Goal: Navigation & Orientation: Find specific page/section

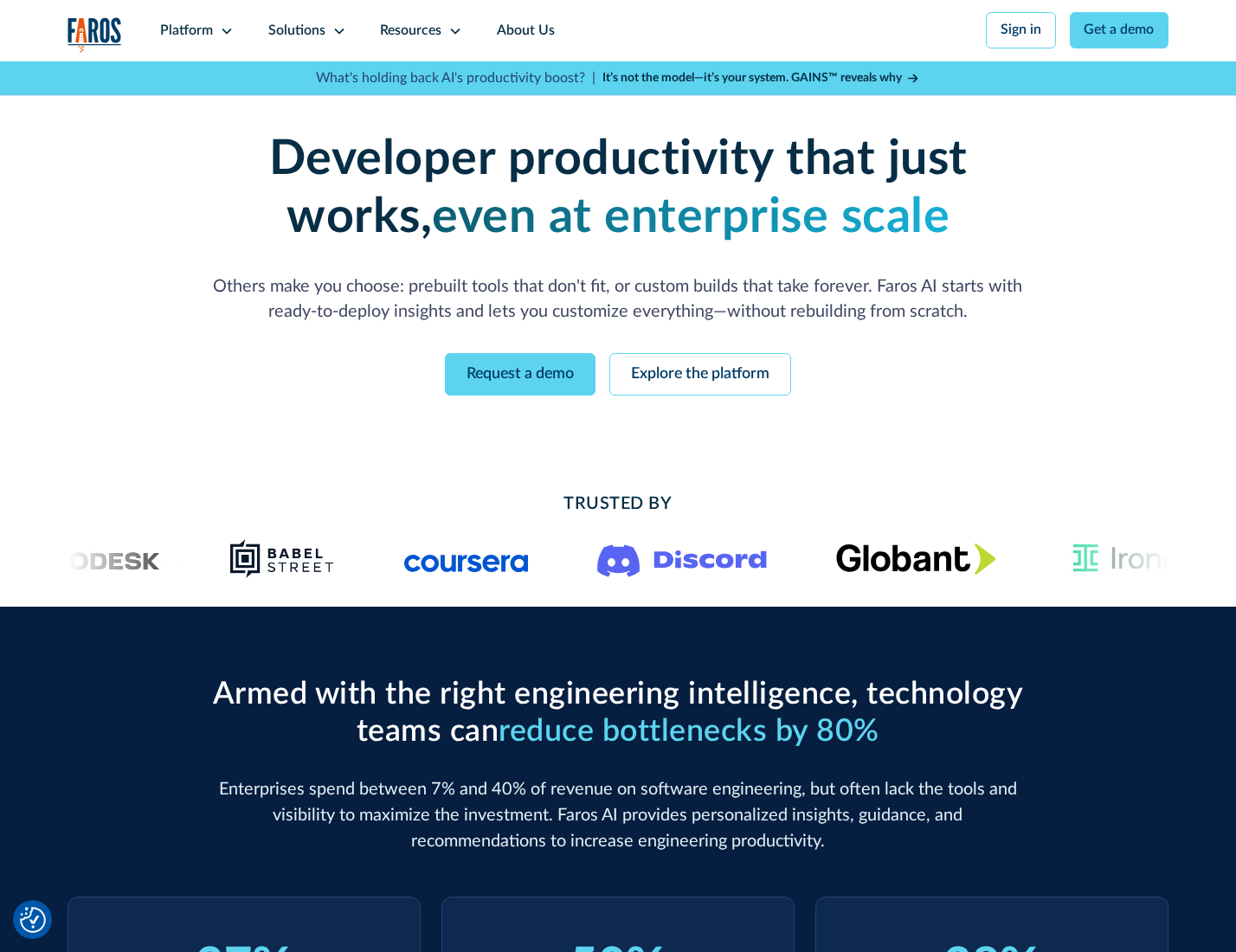
click at [224, 30] on icon at bounding box center [227, 30] width 14 height 14
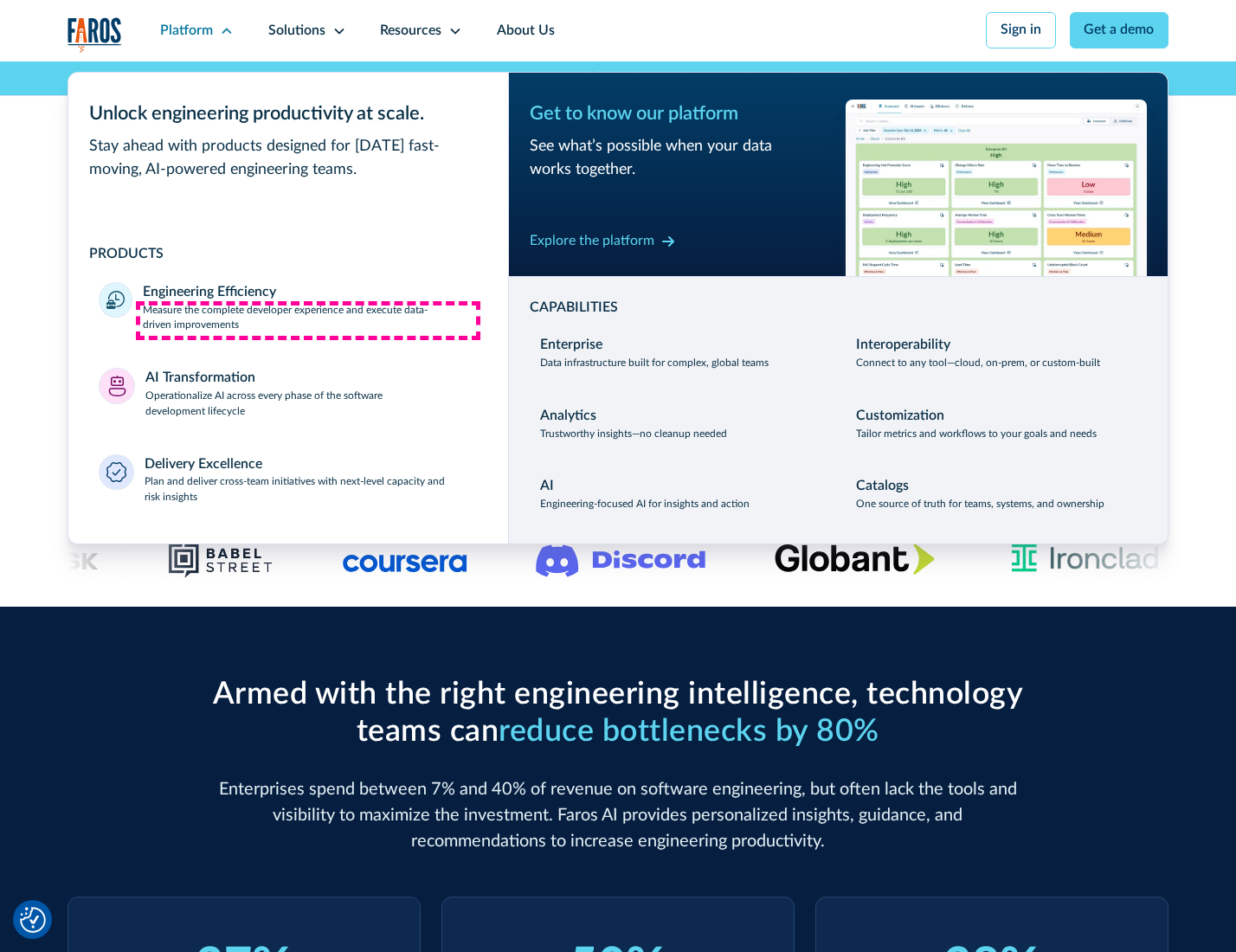
click at [308, 320] on p "Measure the complete developer experience and execute data-driven improvements" at bounding box center [310, 318] width 334 height 31
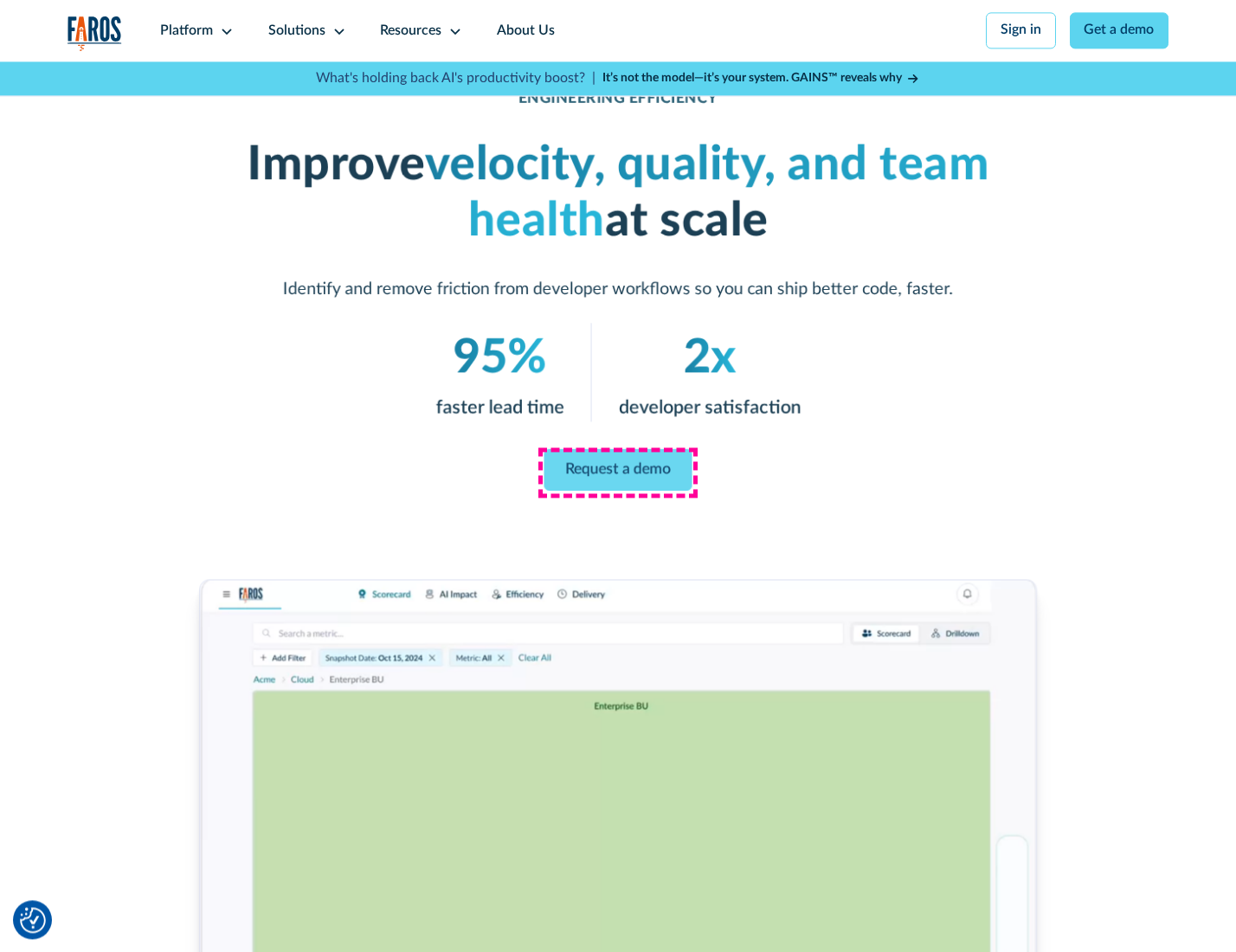
click at [618, 471] on link "Request a demo" at bounding box center [618, 470] width 148 height 41
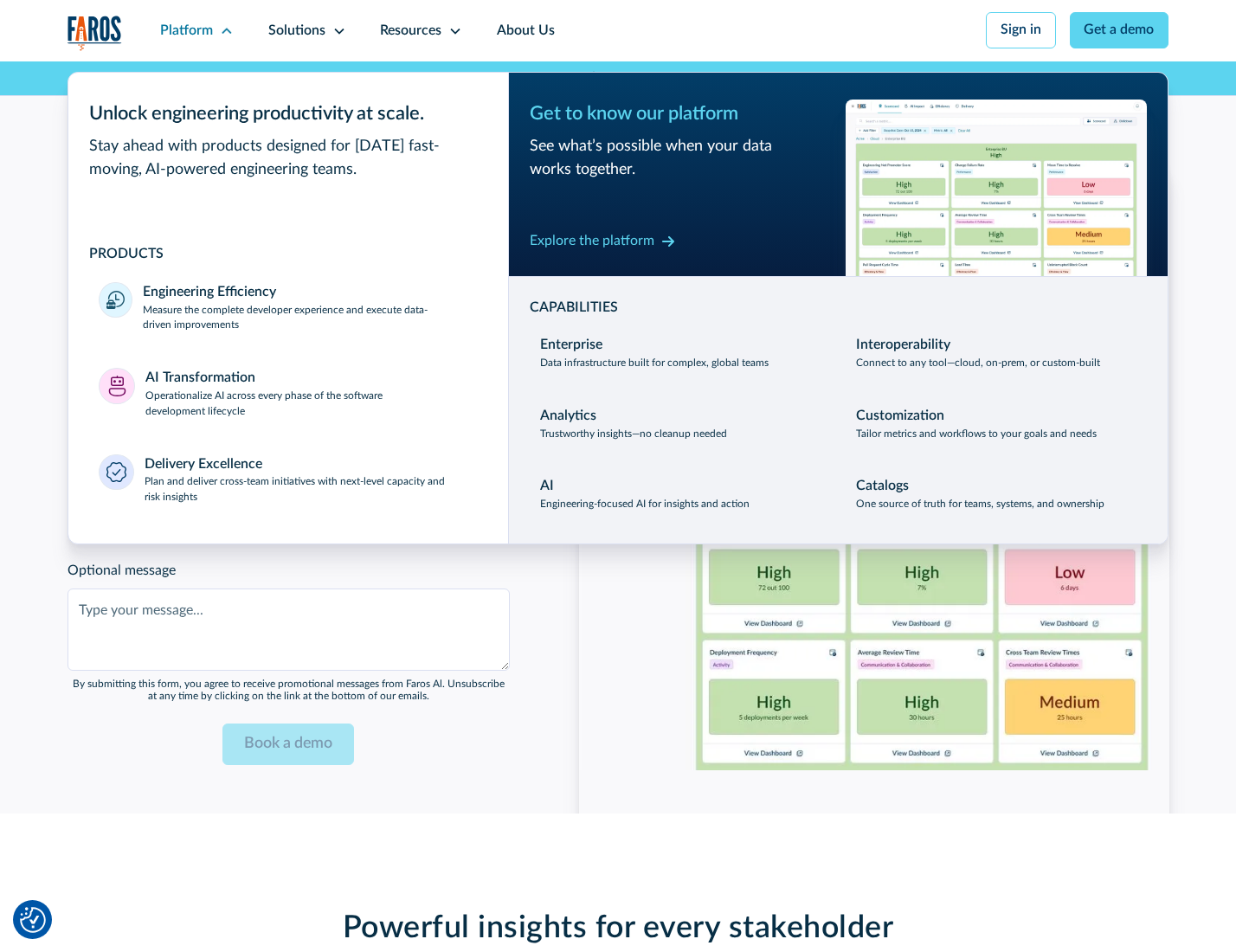
scroll to position [3766, 0]
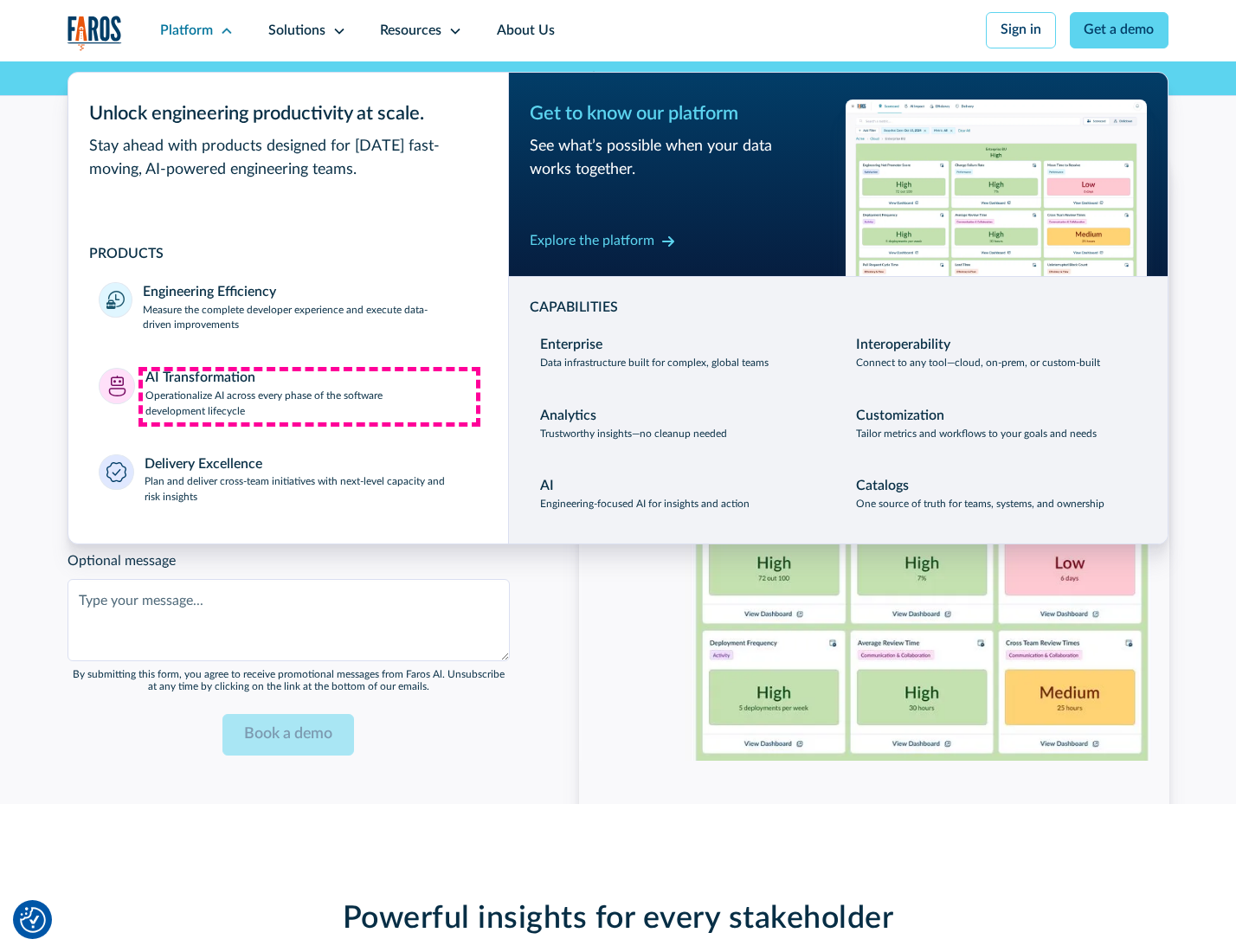
click at [309, 396] on p "Operationalize AI across every phase of the software development lifecycle" at bounding box center [311, 404] width 332 height 31
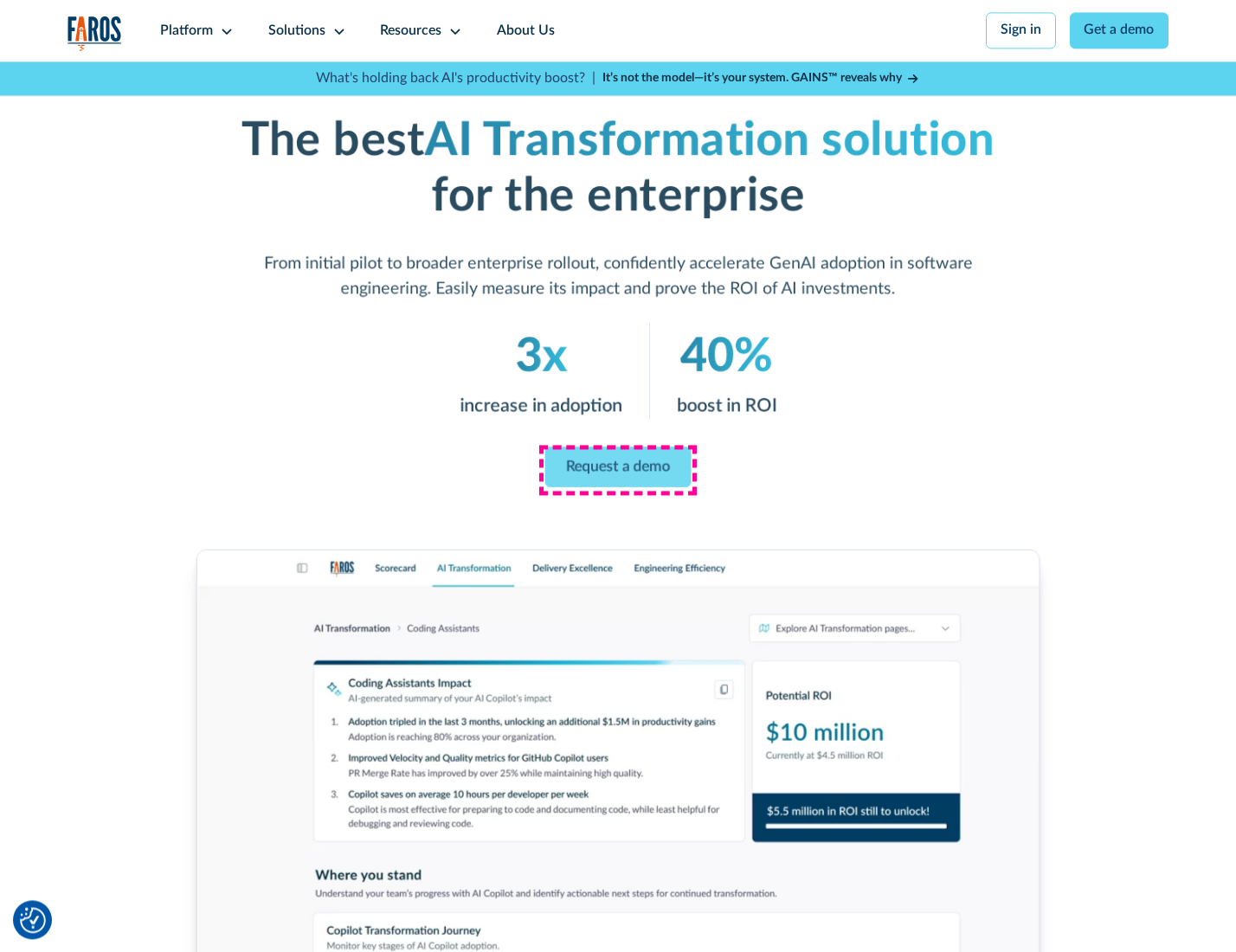
click at [618, 470] on link "Request a demo" at bounding box center [618, 467] width 146 height 40
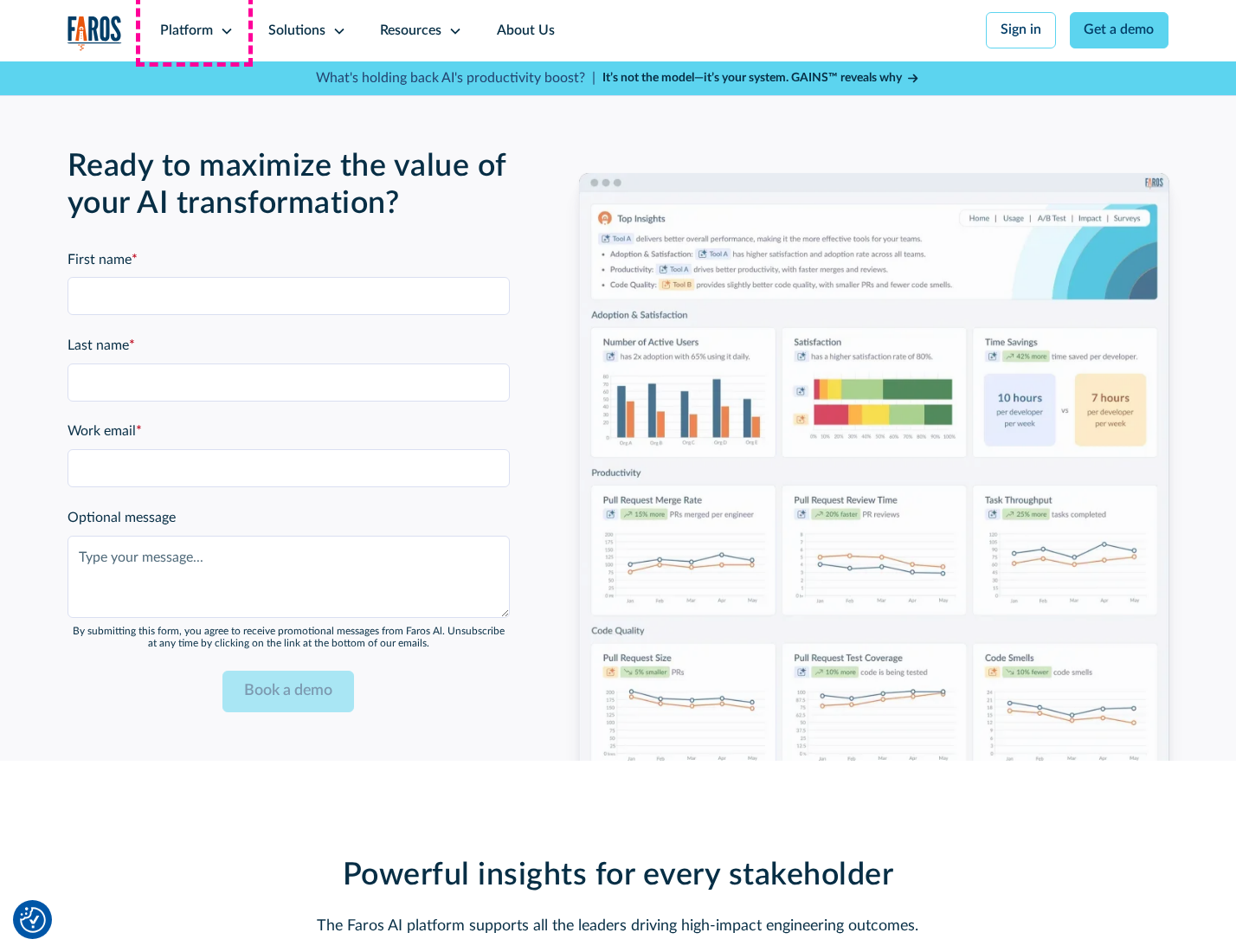
click at [194, 30] on div "Platform" at bounding box center [187, 31] width 53 height 21
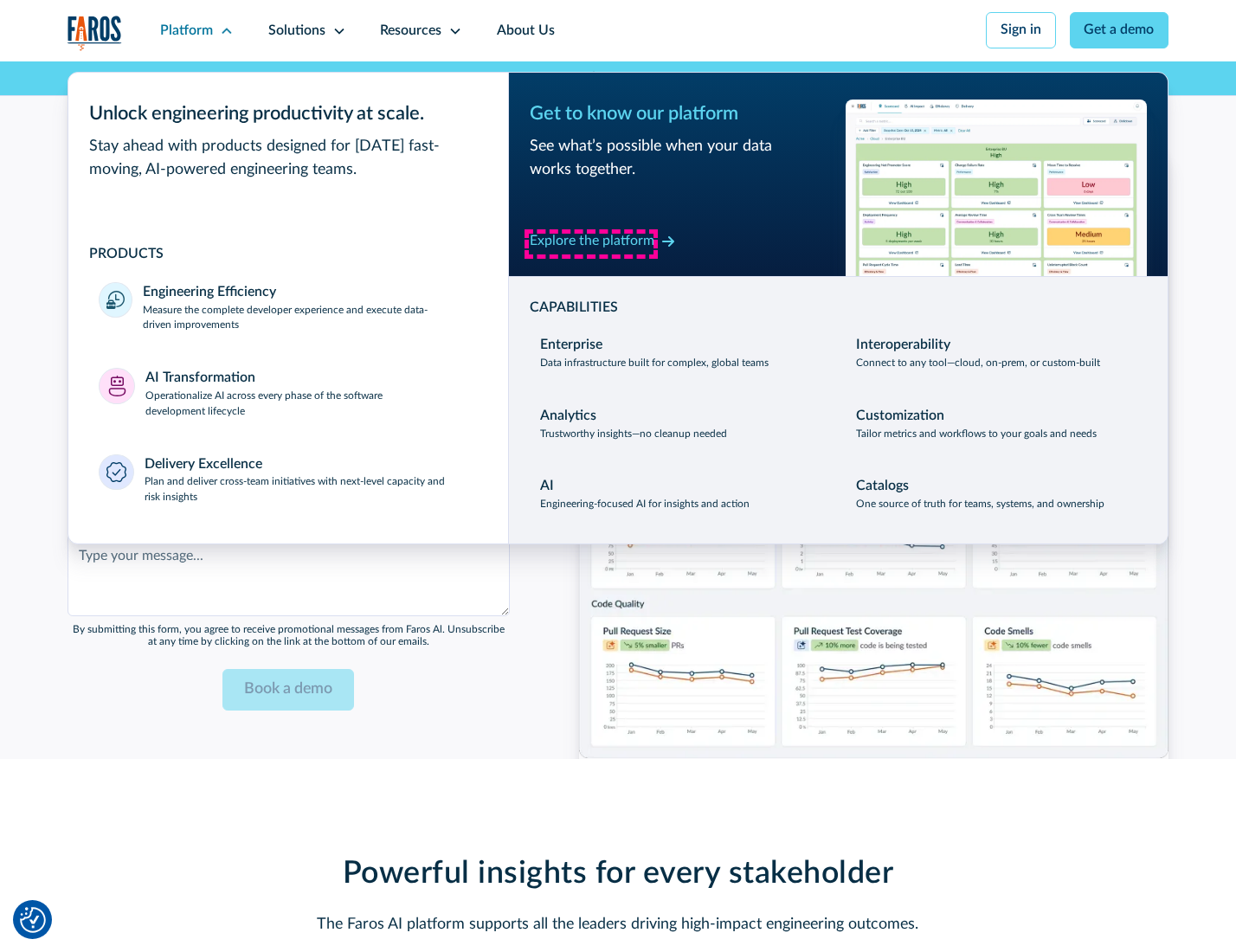
click at [591, 243] on div "Explore the platform" at bounding box center [592, 241] width 125 height 21
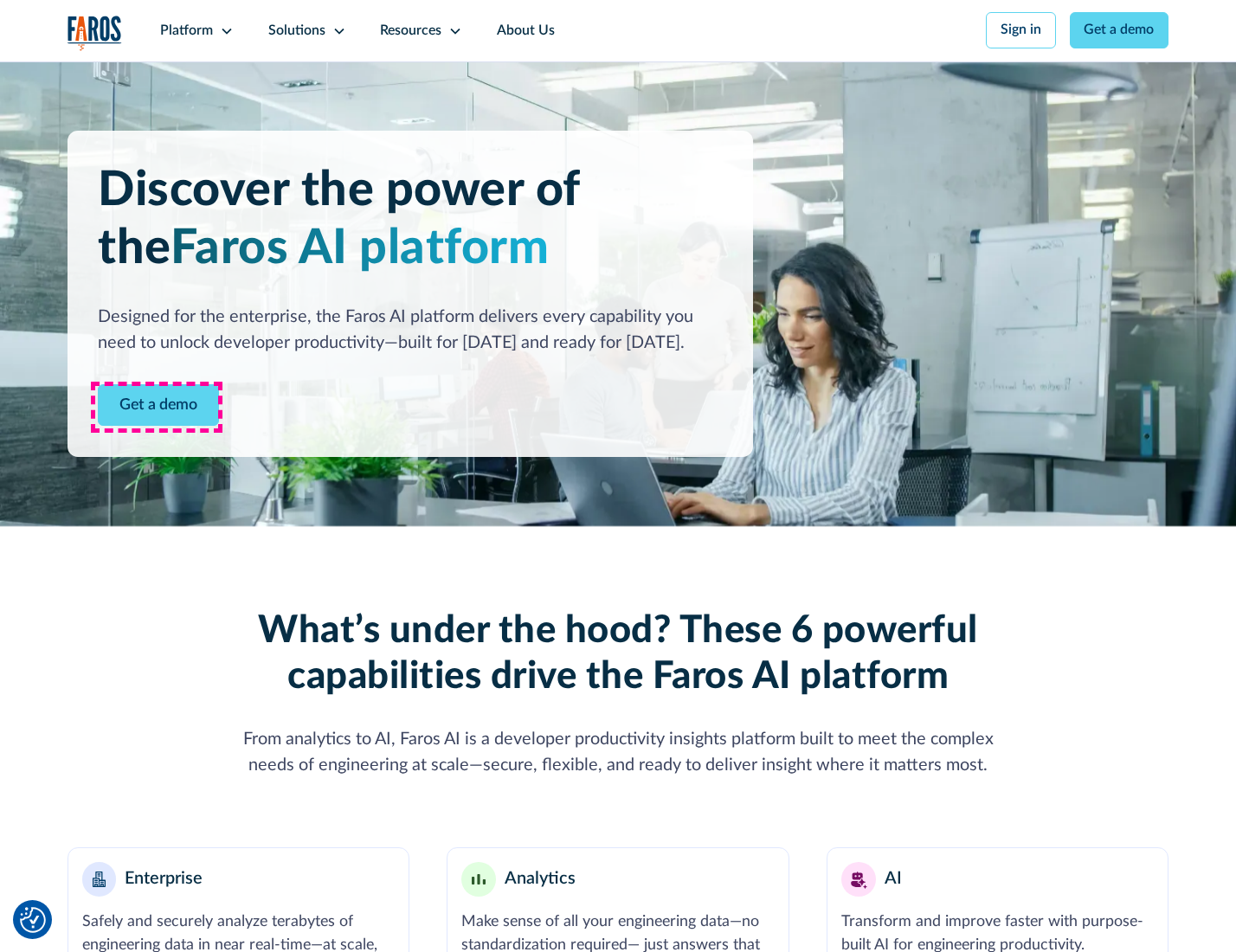
click at [157, 406] on link "Get a demo" at bounding box center [159, 405] width 121 height 42
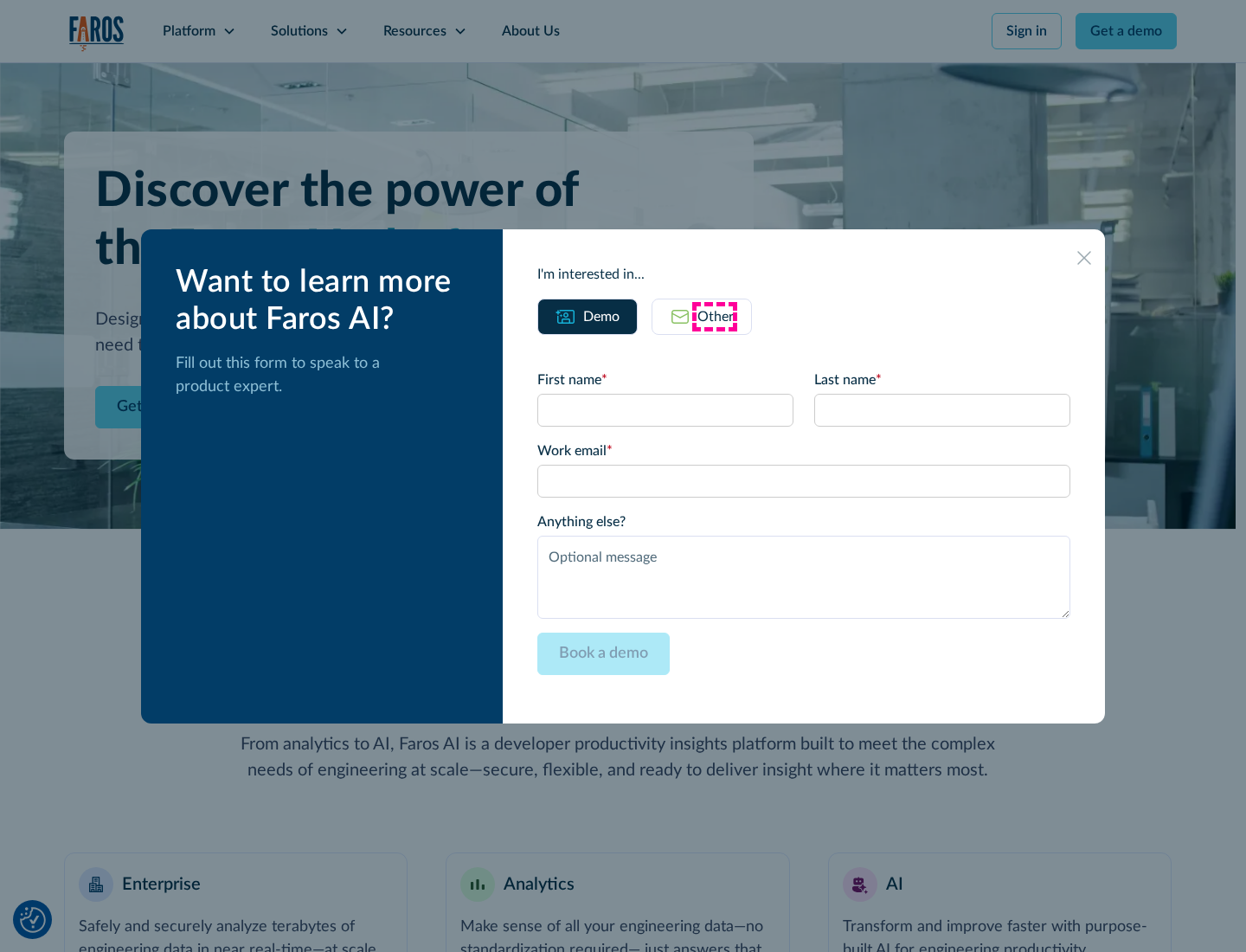
click at [715, 315] on div "Other" at bounding box center [716, 316] width 37 height 21
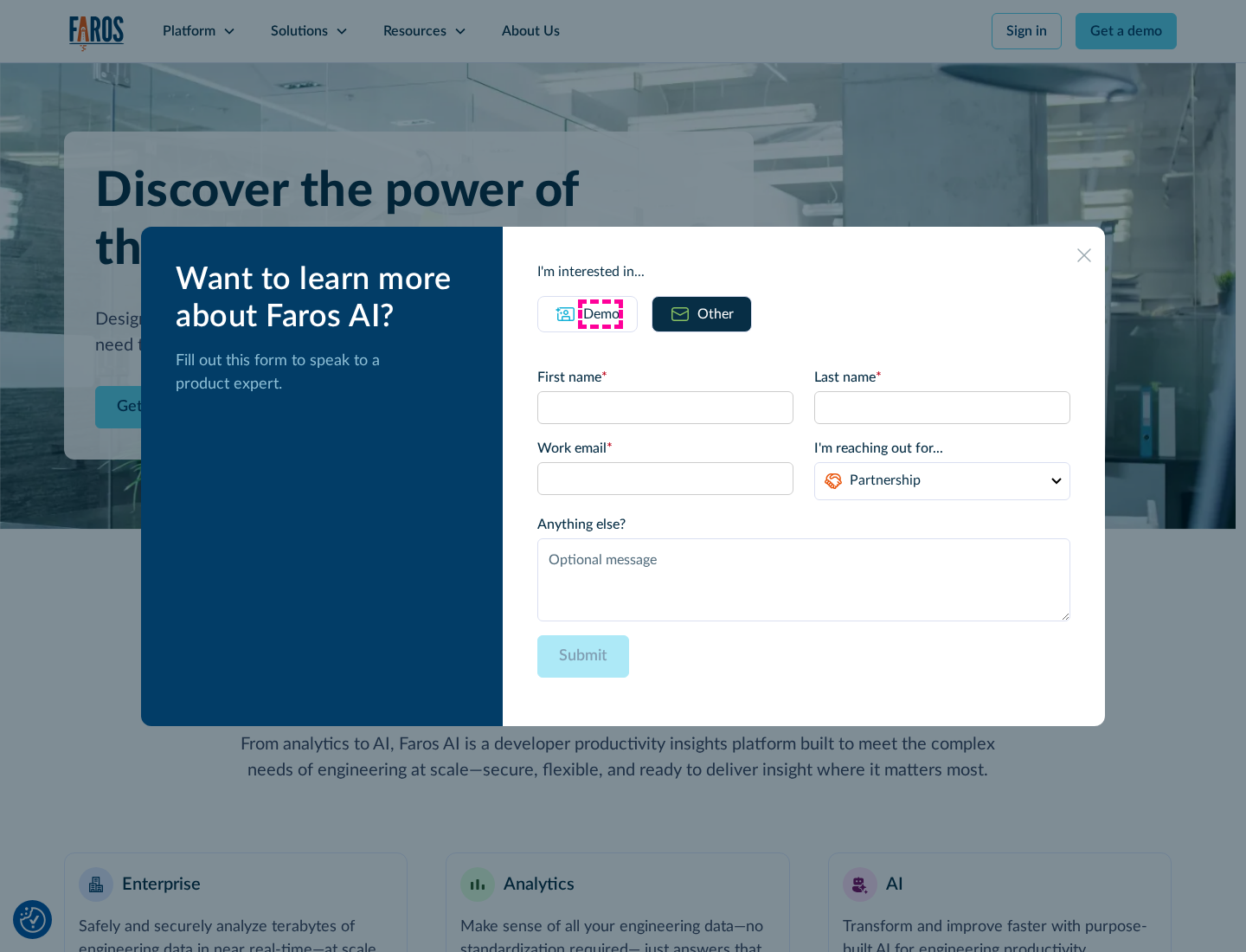
click at [600, 313] on div "Demo" at bounding box center [602, 314] width 37 height 21
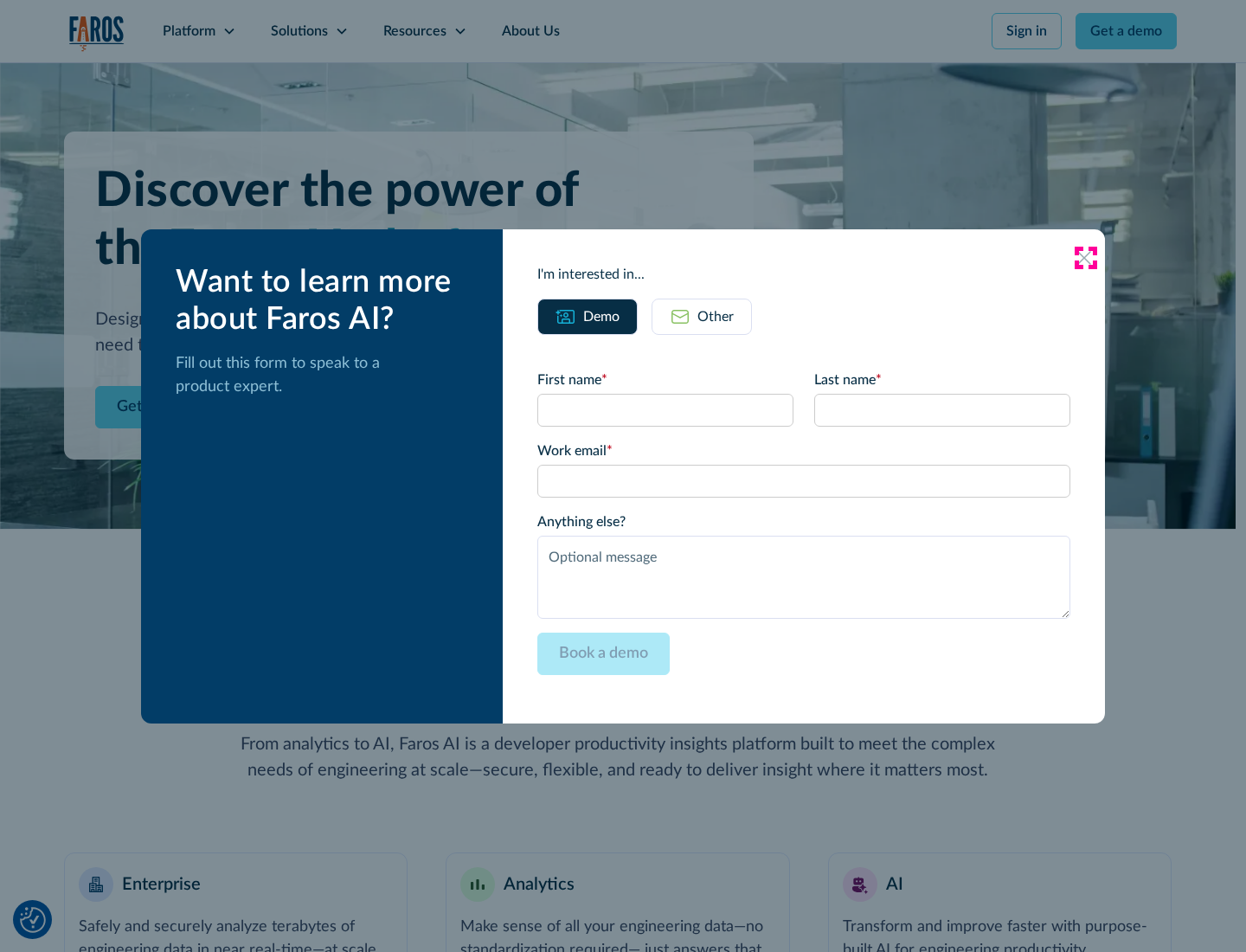
click at [1085, 257] on icon at bounding box center [1084, 258] width 14 height 14
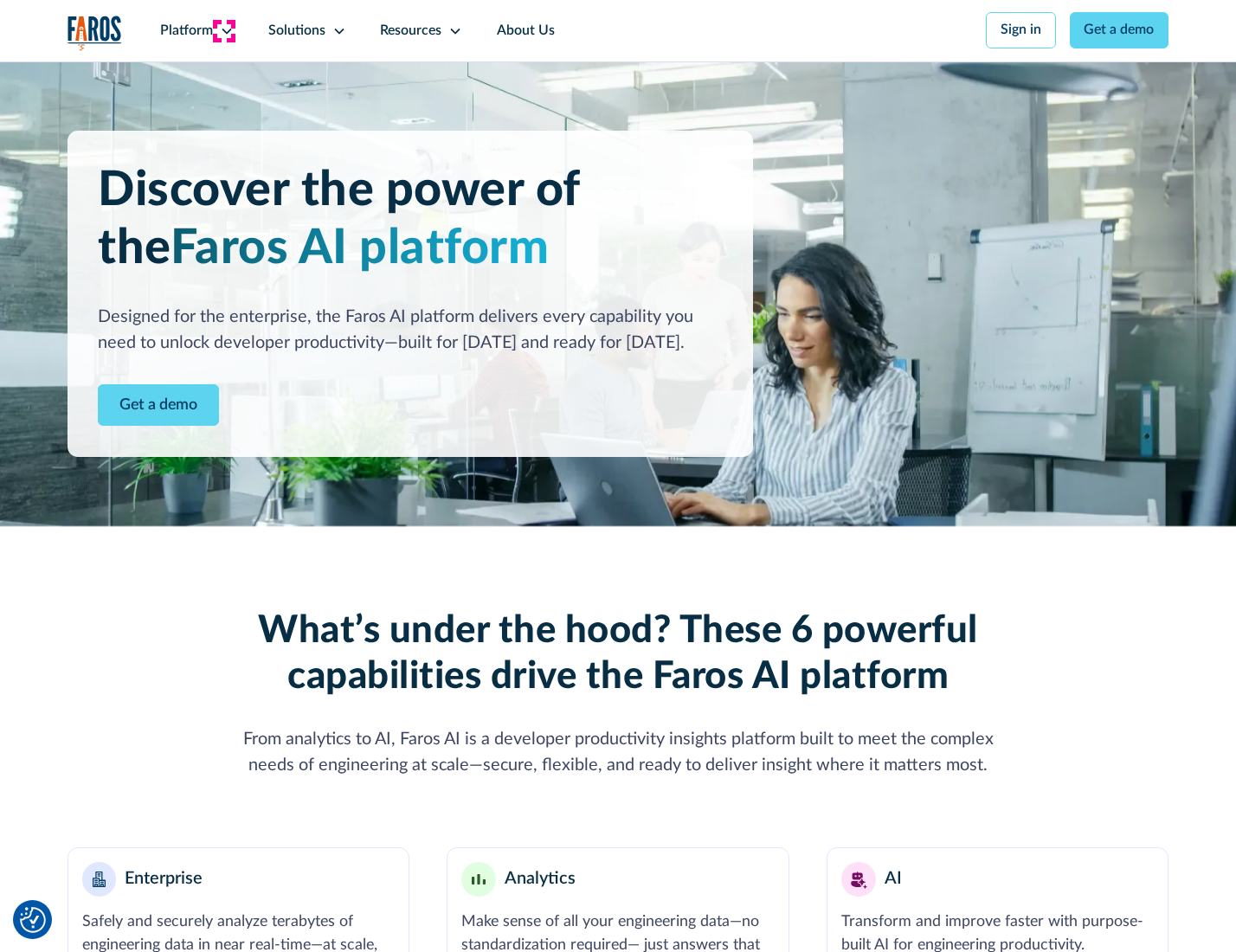
click at [224, 30] on icon at bounding box center [227, 30] width 14 height 14
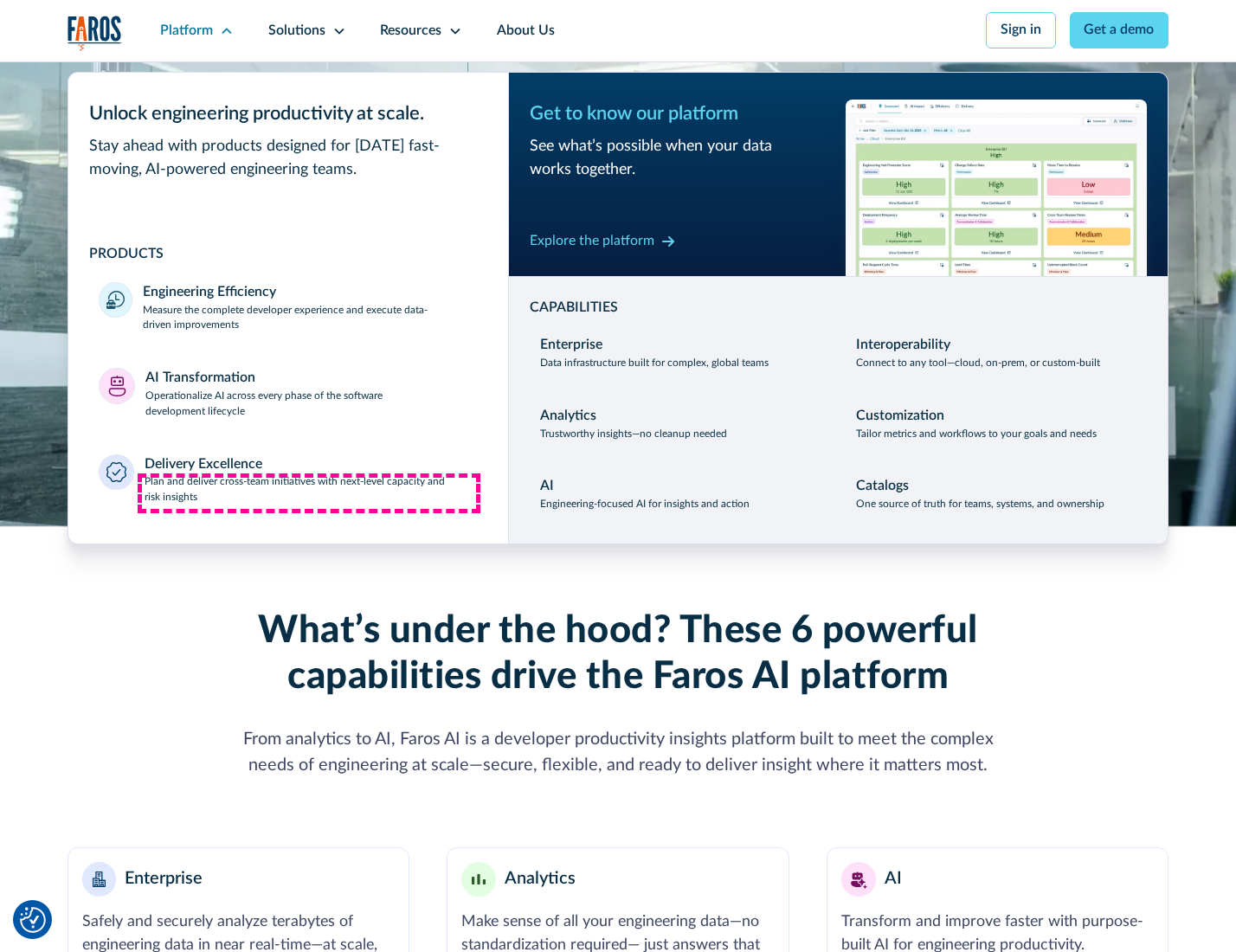
click at [309, 493] on p "Plan and deliver cross-team initiatives with next-level capacity and risk insig…" at bounding box center [311, 490] width 333 height 31
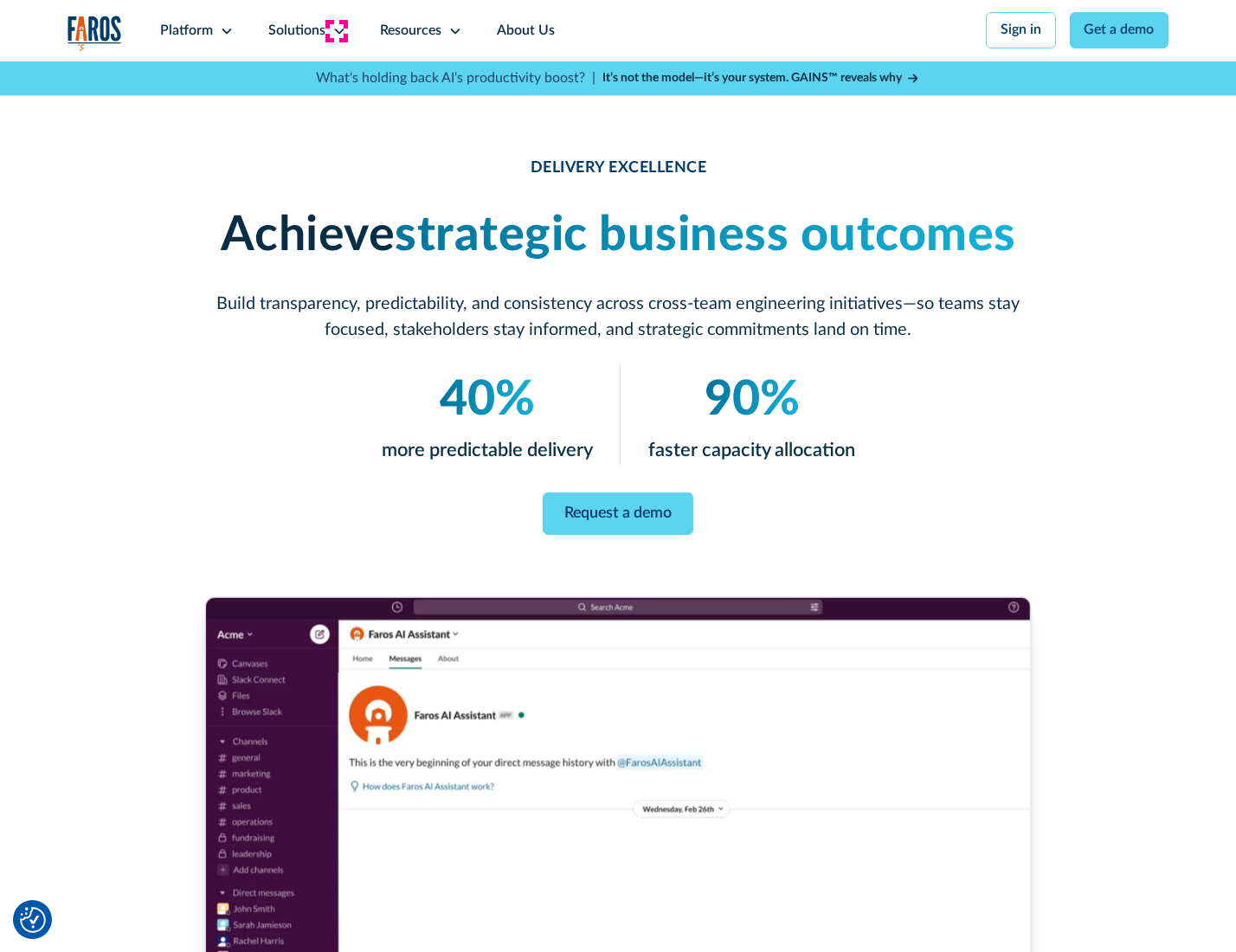
click at [336, 30] on icon at bounding box center [339, 30] width 14 height 14
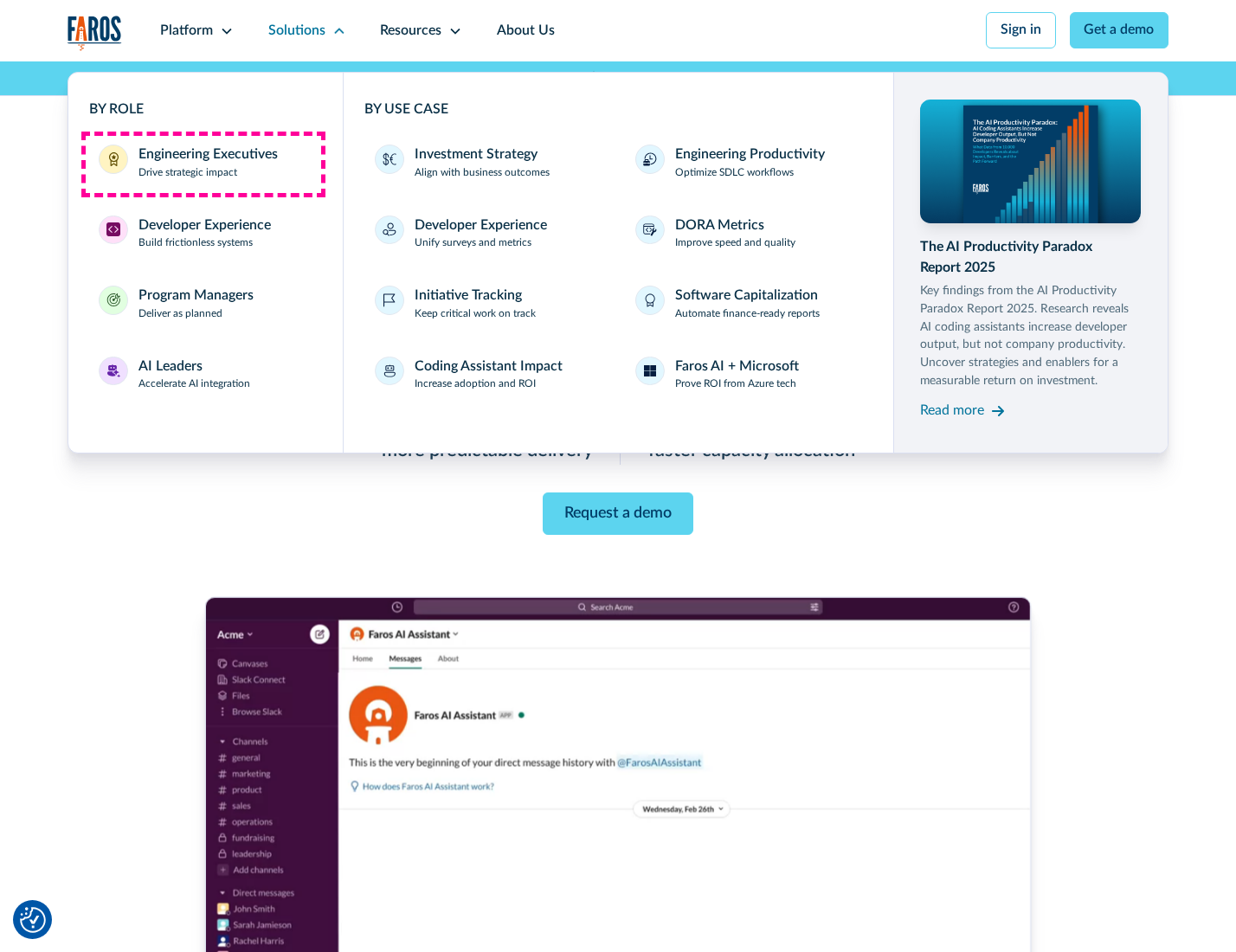
click at [203, 163] on div "Engineering Executives" at bounding box center [208, 155] width 139 height 21
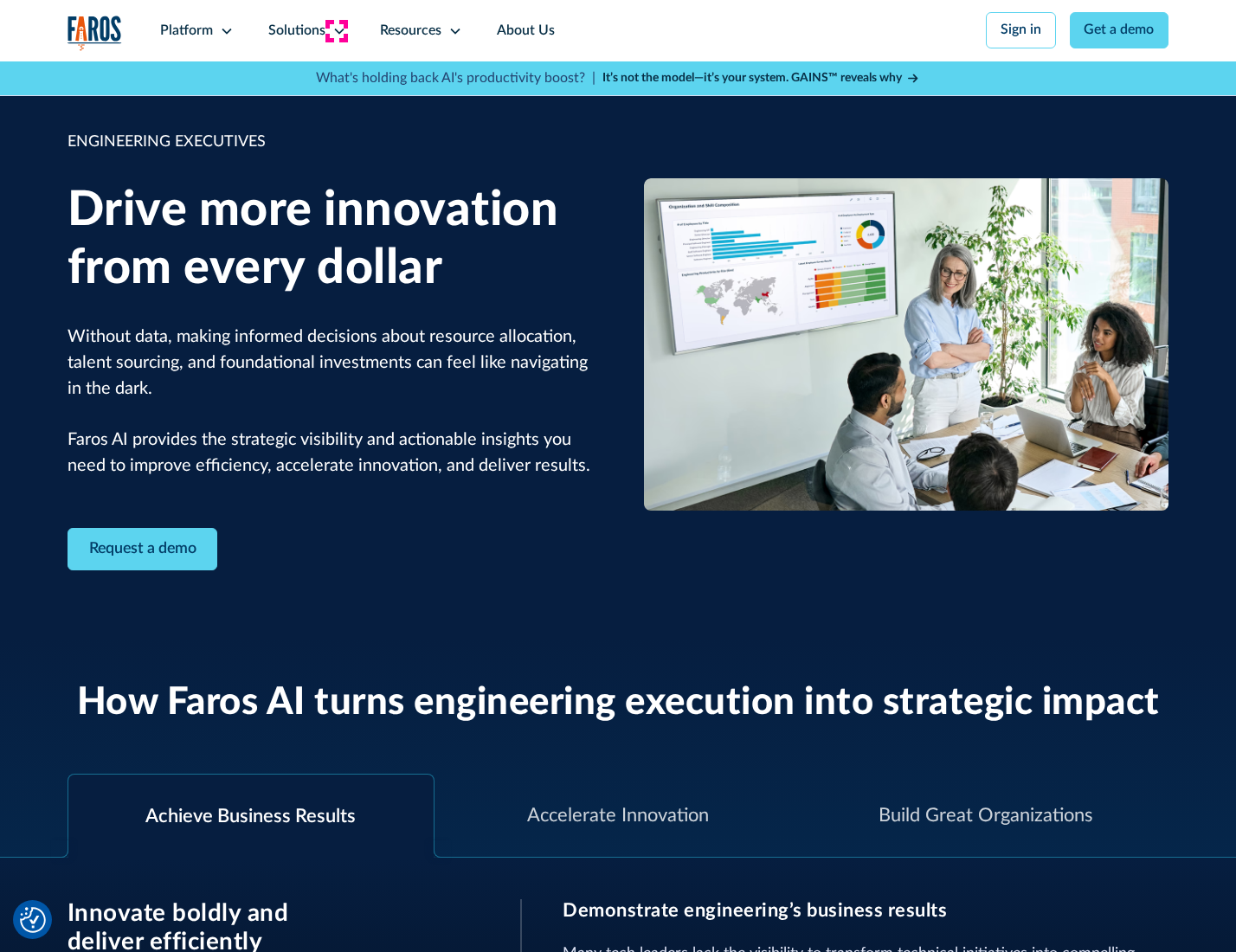
click at [336, 30] on icon at bounding box center [339, 30] width 14 height 14
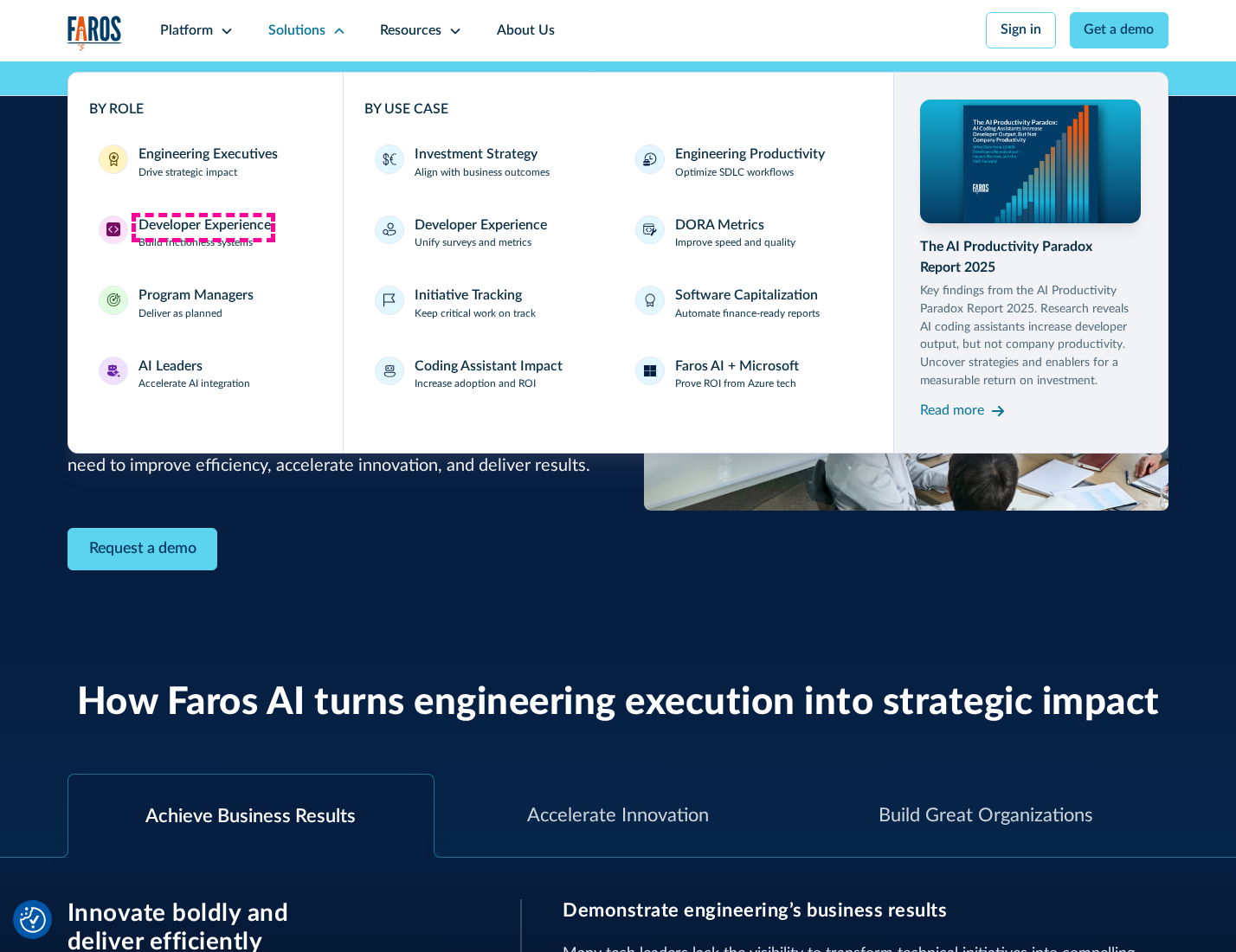
click at [203, 227] on div "Developer Experience" at bounding box center [205, 226] width 132 height 21
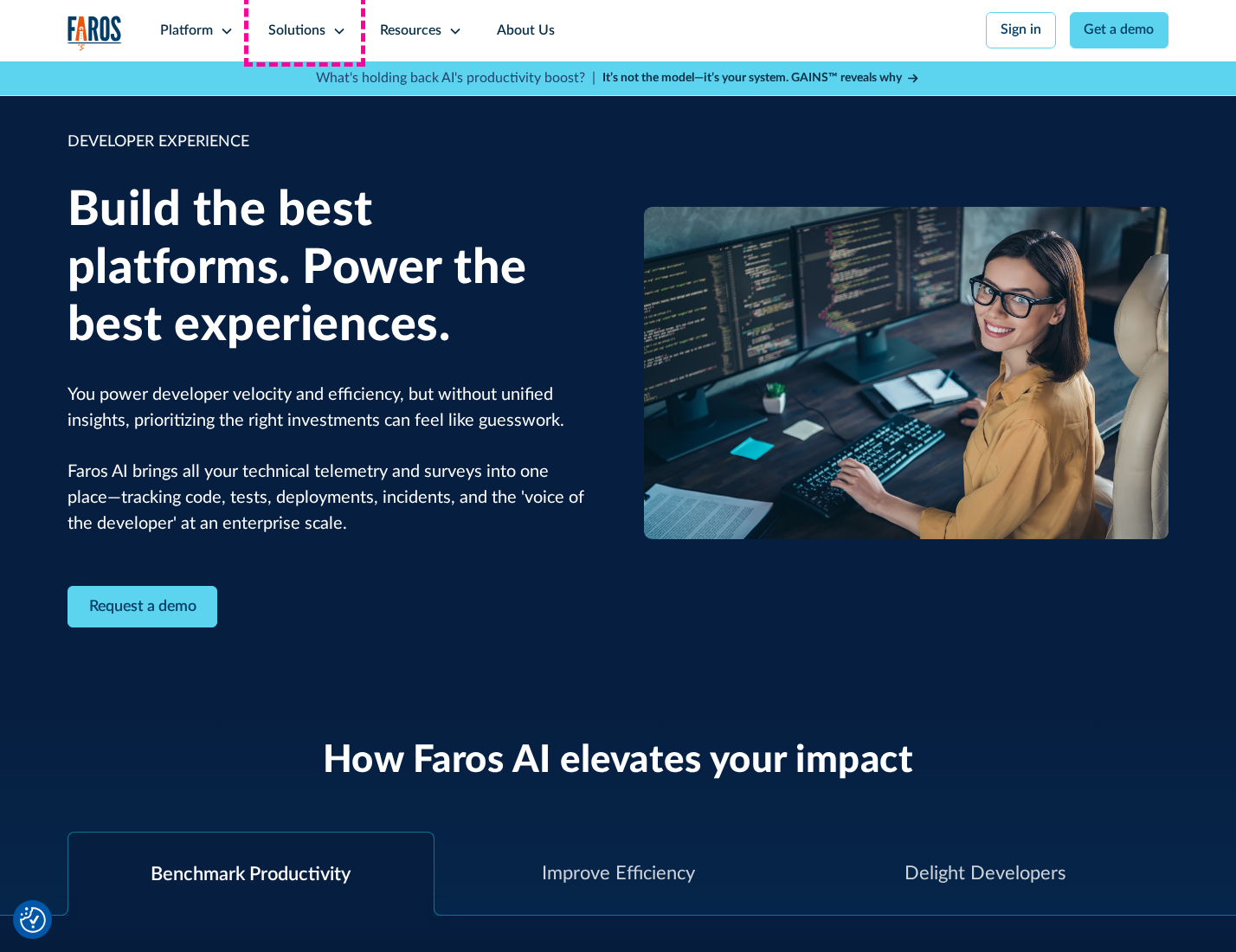
click at [305, 30] on div "Solutions" at bounding box center [296, 31] width 57 height 21
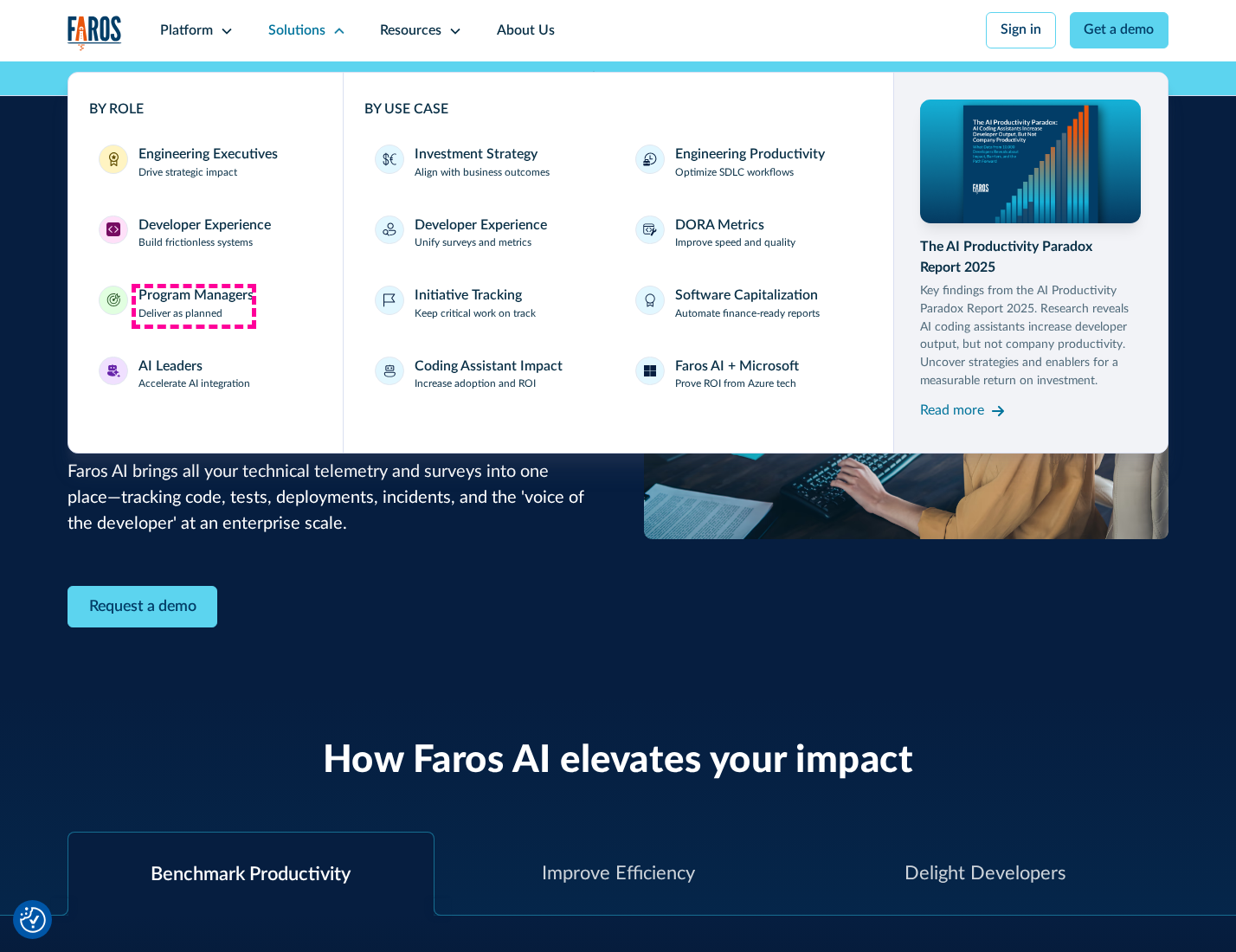
click at [193, 305] on div "Program Managers" at bounding box center [195, 295] width 115 height 21
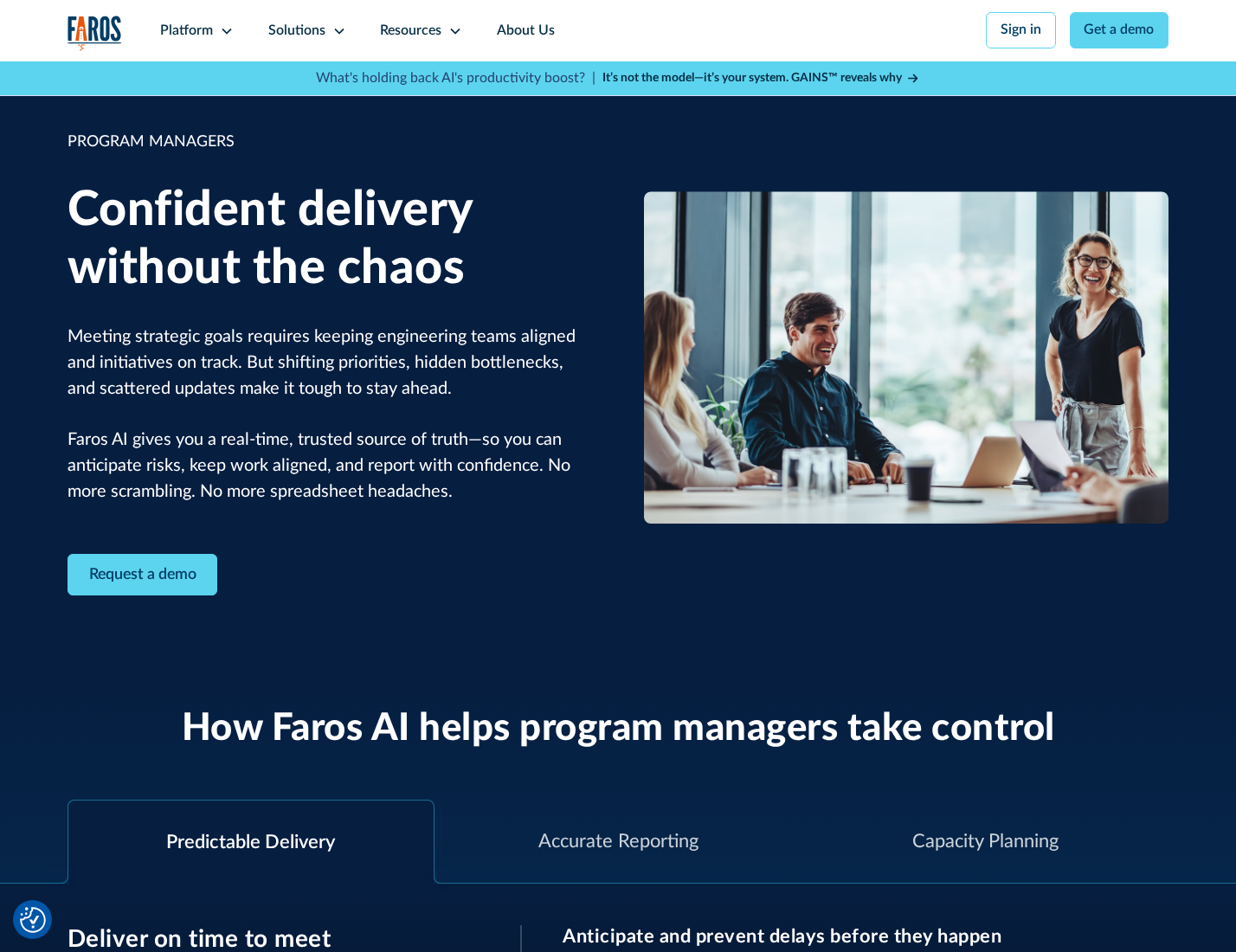
click at [336, 31] on icon at bounding box center [339, 30] width 14 height 14
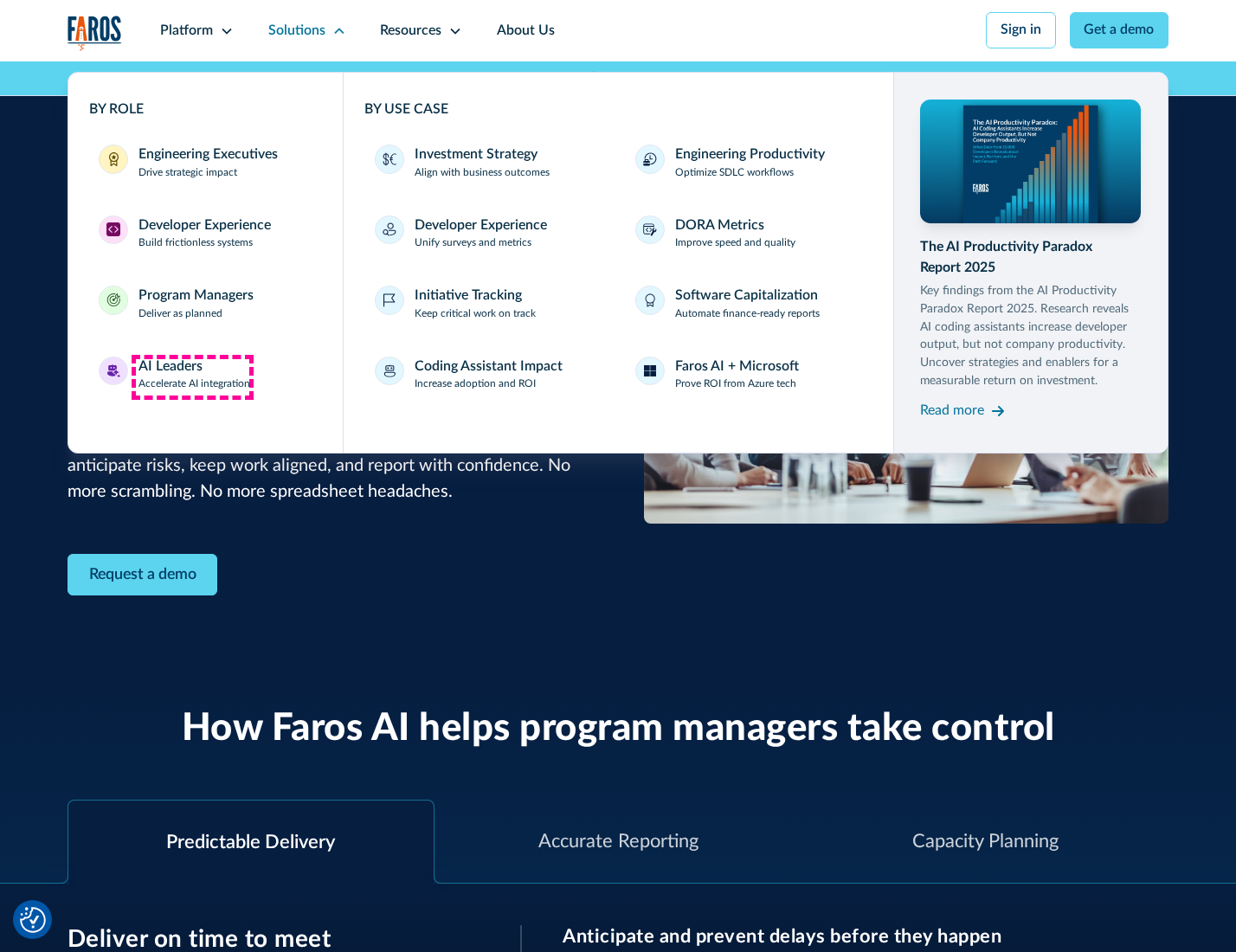
click at [192, 376] on div "AI Leaders" at bounding box center [171, 367] width 64 height 21
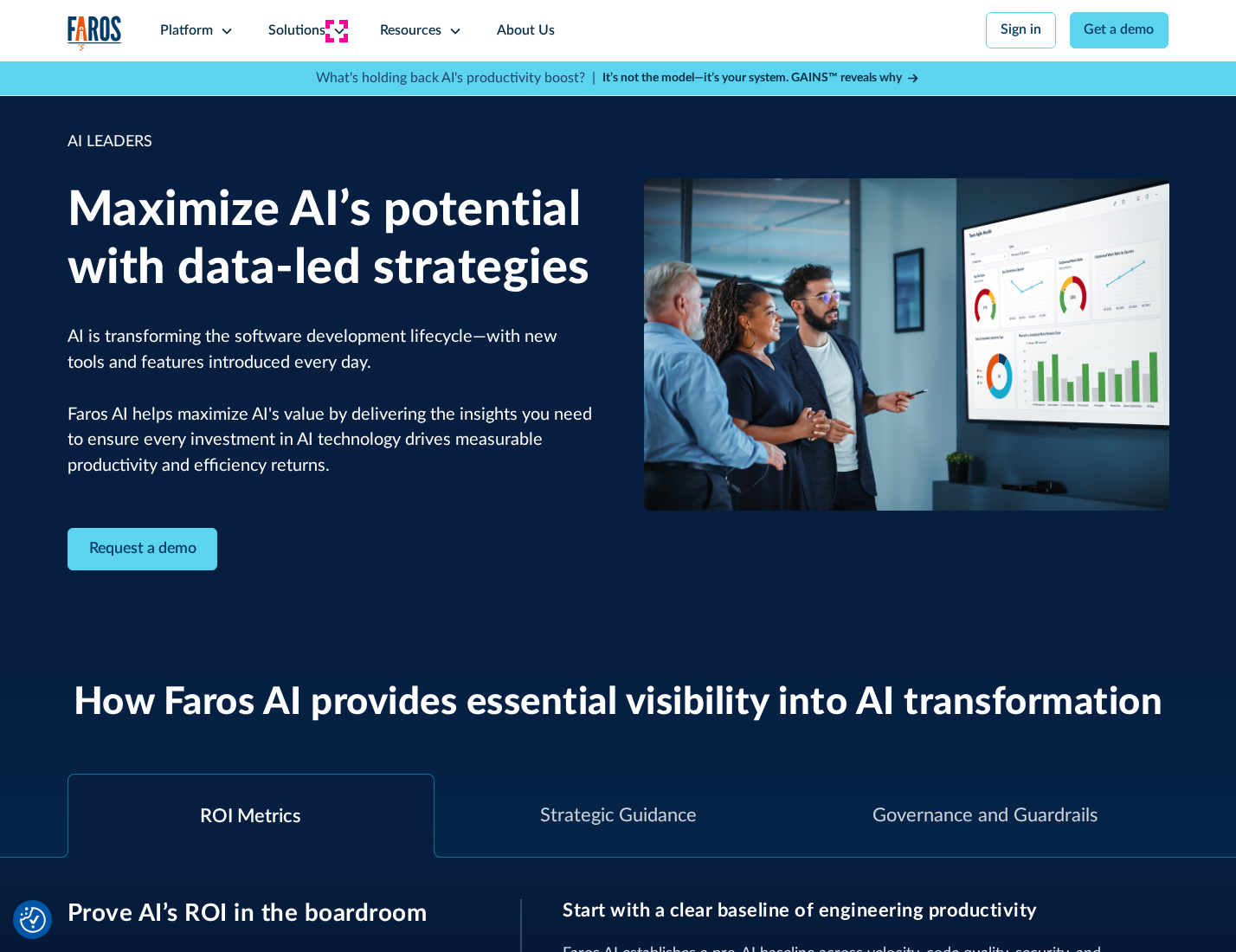
click at [336, 30] on icon at bounding box center [339, 30] width 14 height 14
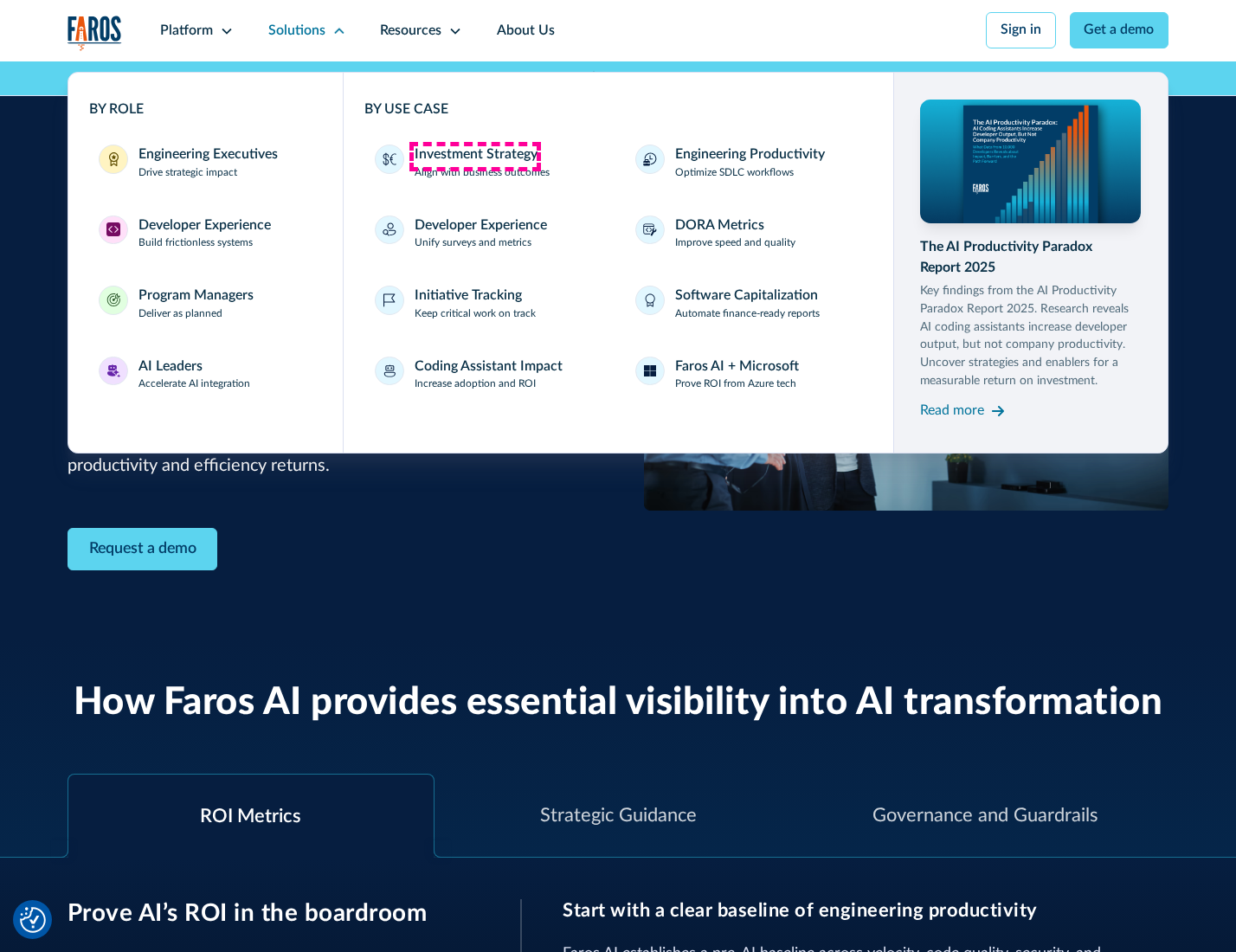
click at [474, 156] on div "Investment Strategy" at bounding box center [476, 155] width 123 height 21
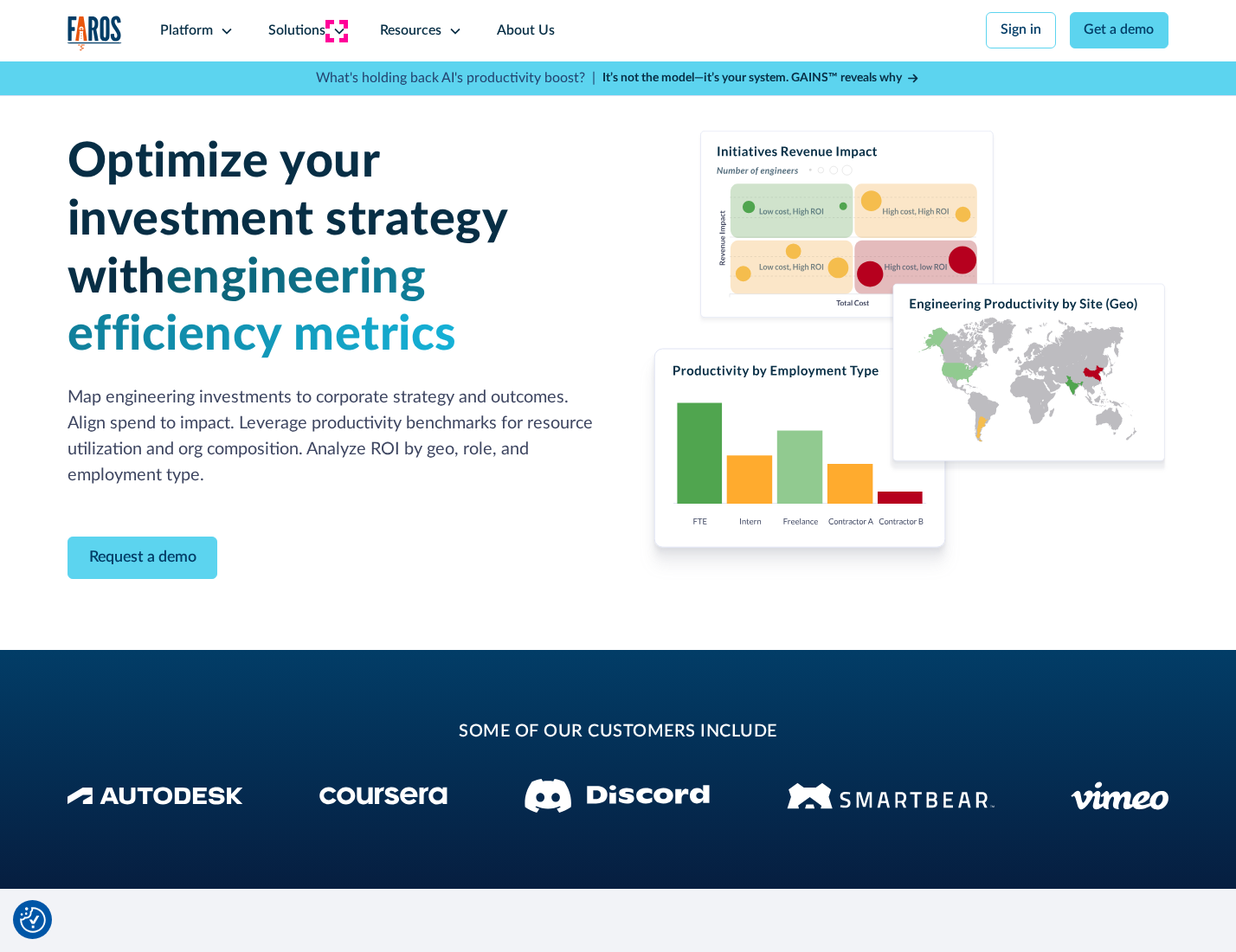
click at [336, 30] on icon at bounding box center [339, 30] width 14 height 14
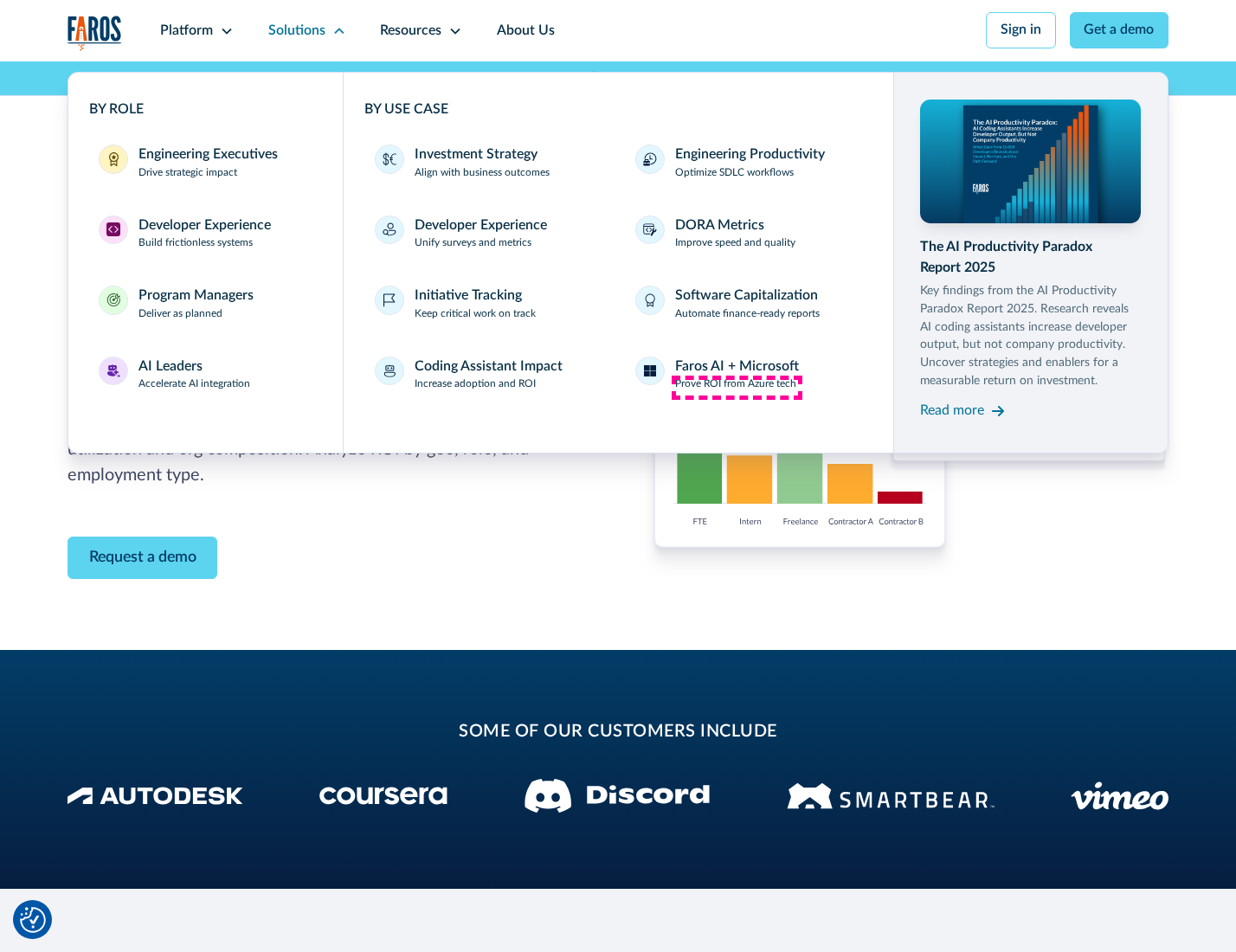
click at [737, 387] on p "Prove ROI from Azure tech" at bounding box center [736, 383] width 121 height 16
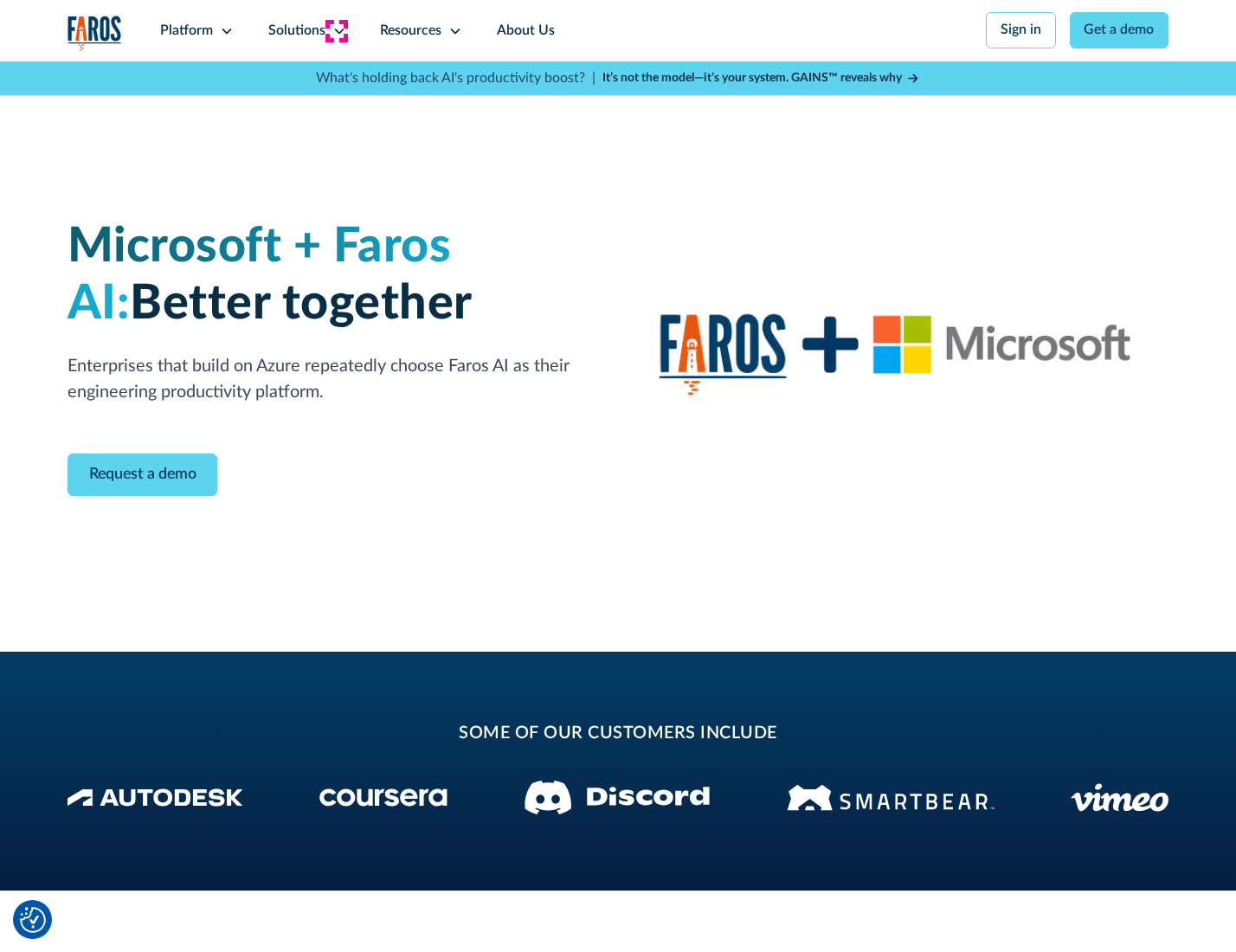
click at [336, 30] on icon at bounding box center [339, 30] width 14 height 14
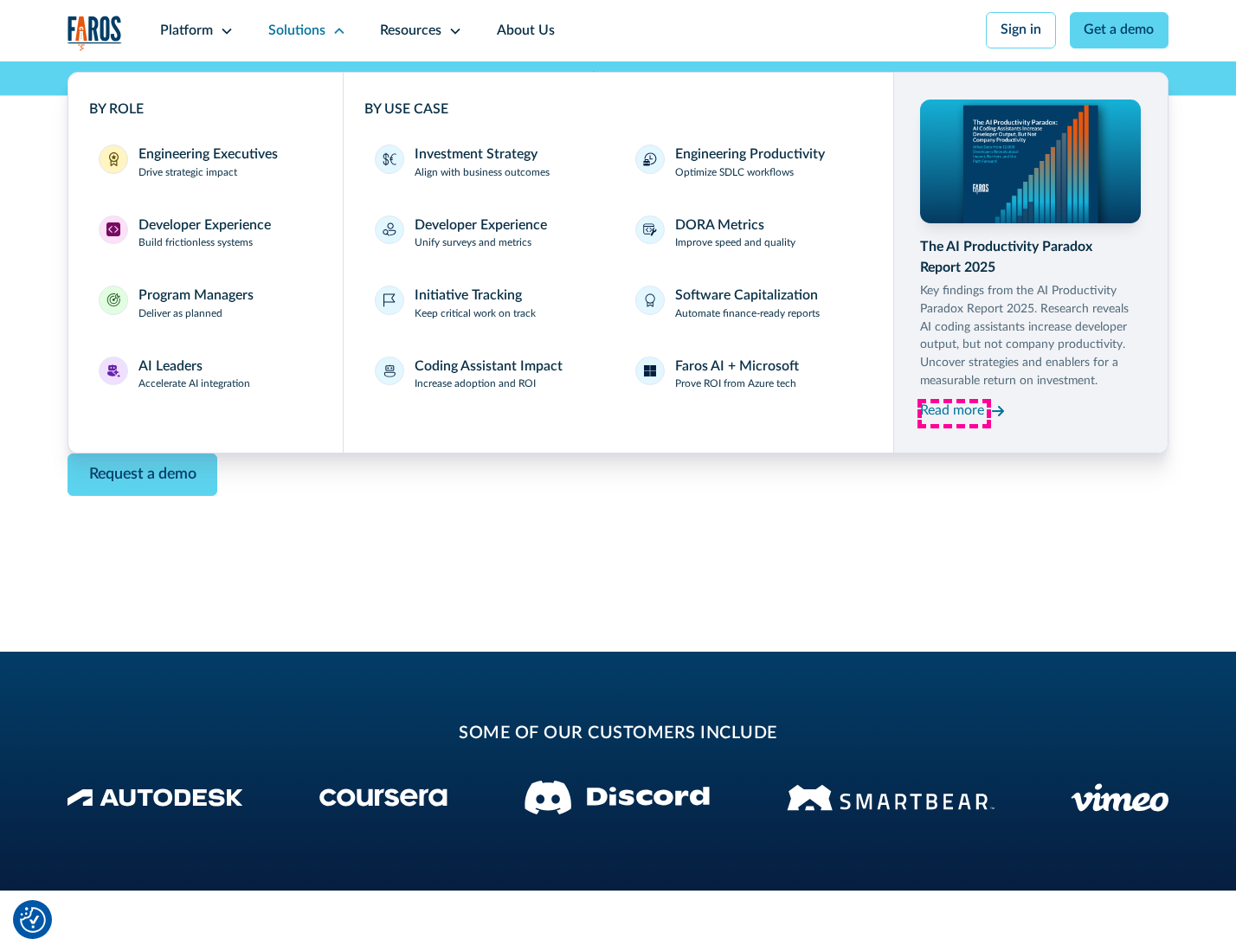
click at [954, 414] on div "Read more" at bounding box center [952, 411] width 64 height 21
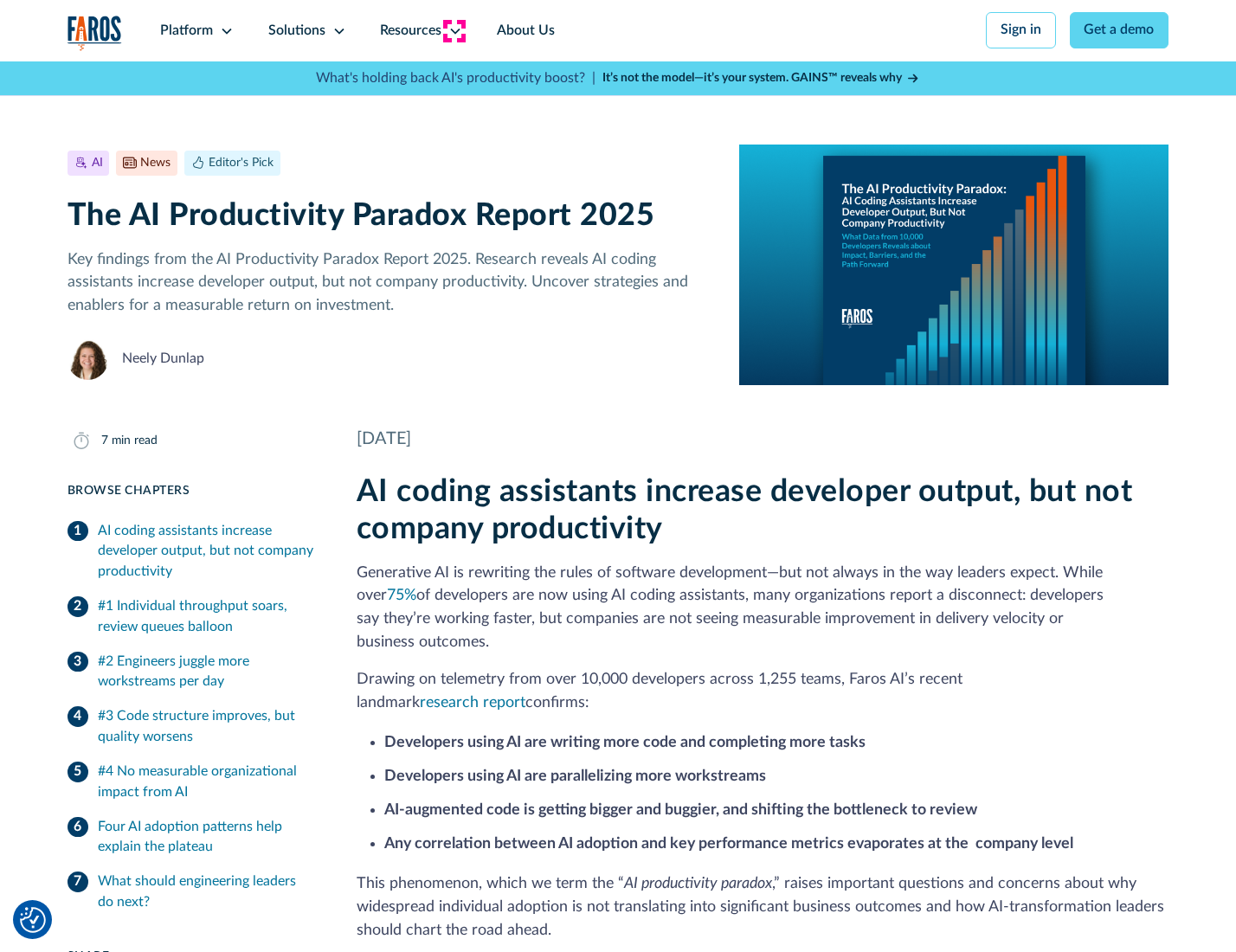
click at [453, 30] on icon at bounding box center [455, 30] width 14 height 14
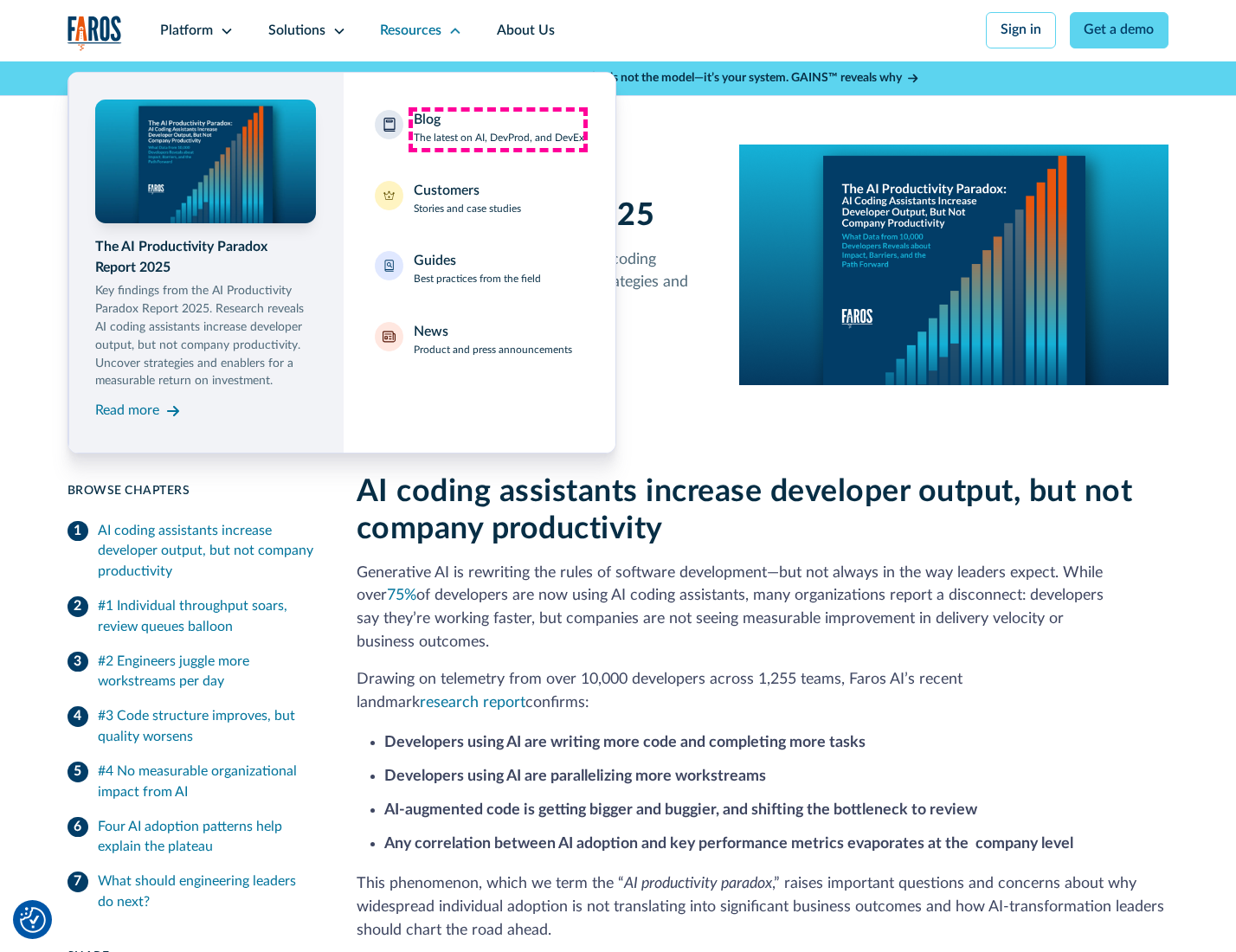
click at [497, 129] on div "Blog The latest on AI, DevProd, and DevEx" at bounding box center [499, 128] width 171 height 37
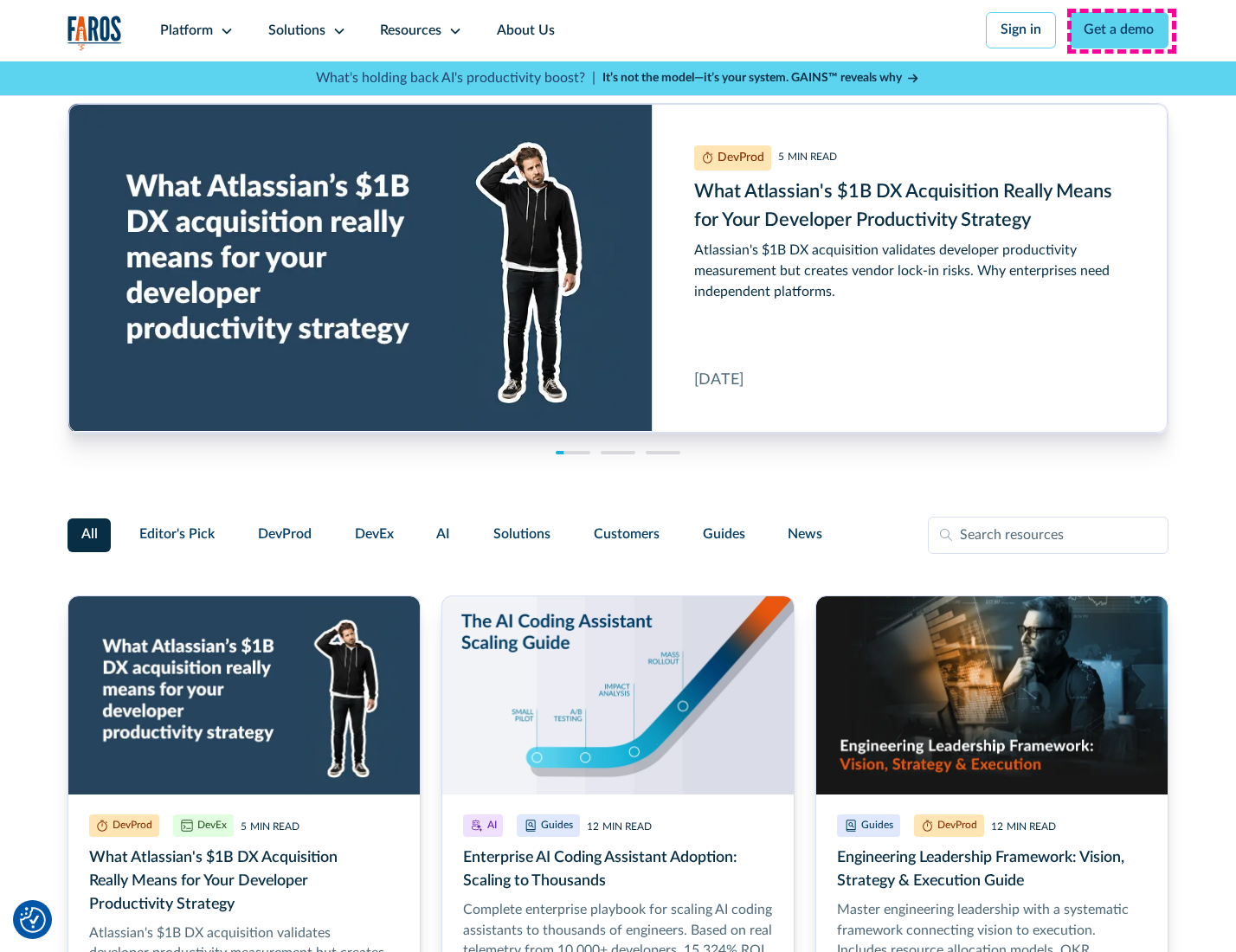
click at [1121, 30] on link "Get a demo" at bounding box center [1119, 30] width 99 height 37
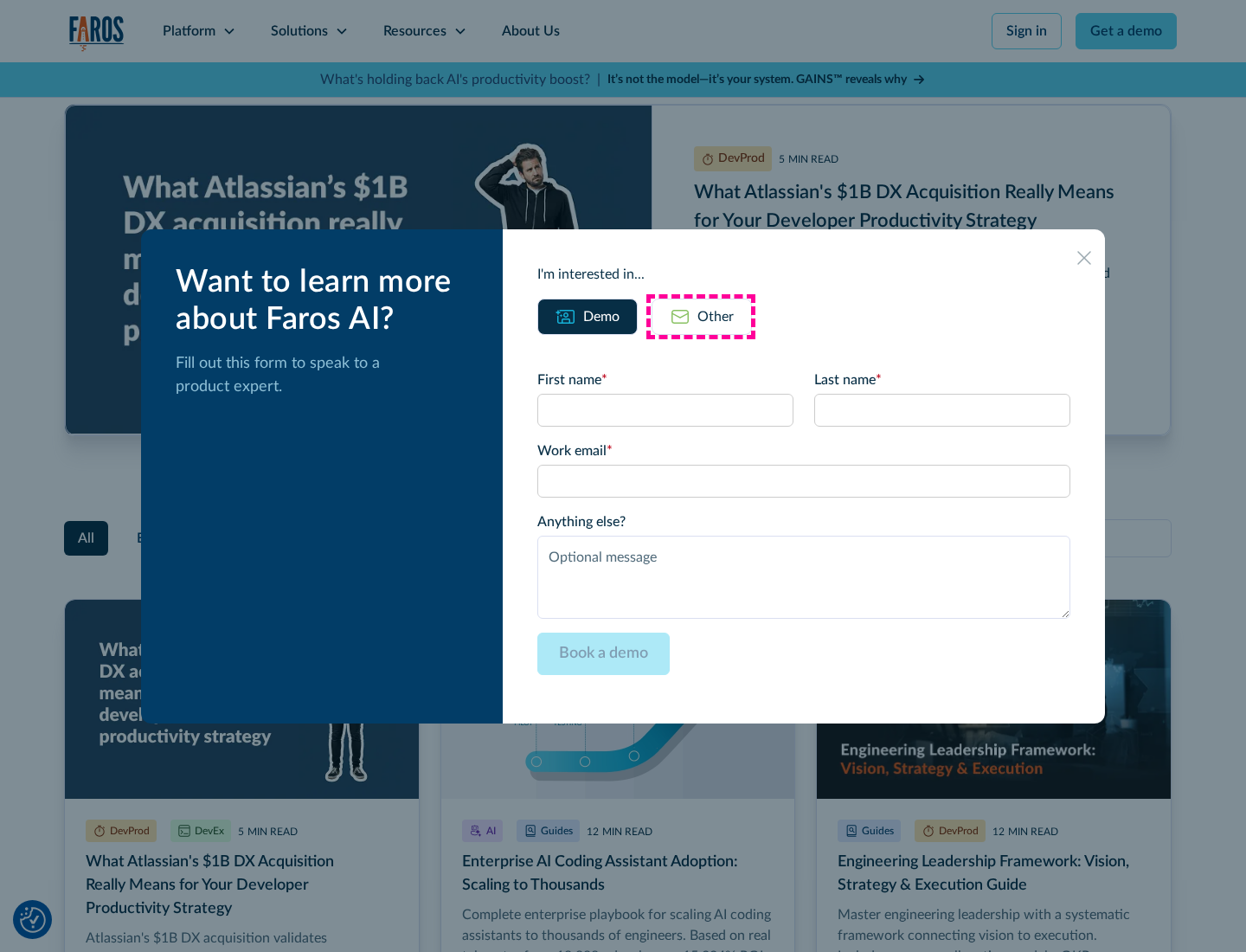
click at [701, 315] on div "Other" at bounding box center [716, 316] width 37 height 21
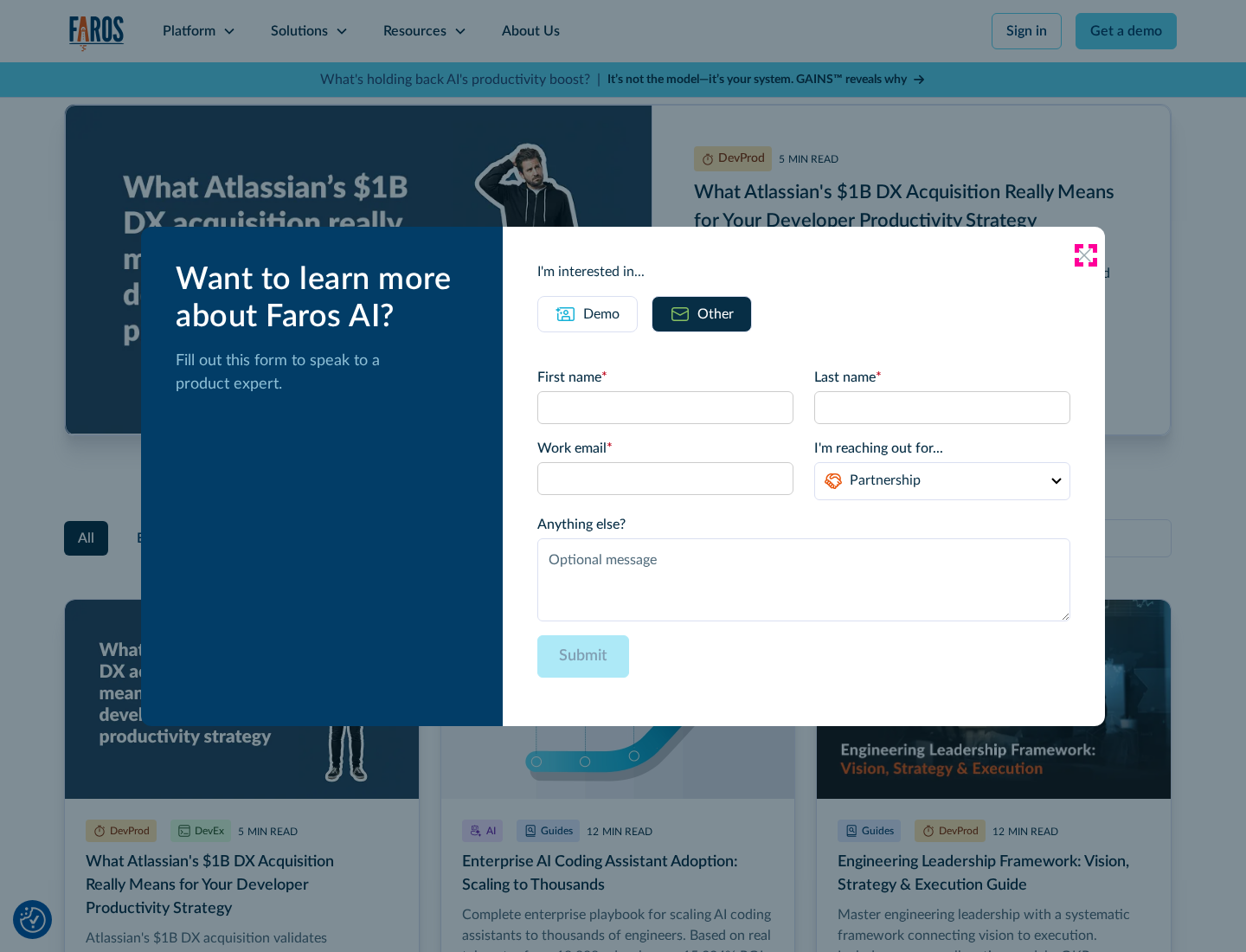
click at [1085, 254] on icon at bounding box center [1084, 255] width 14 height 14
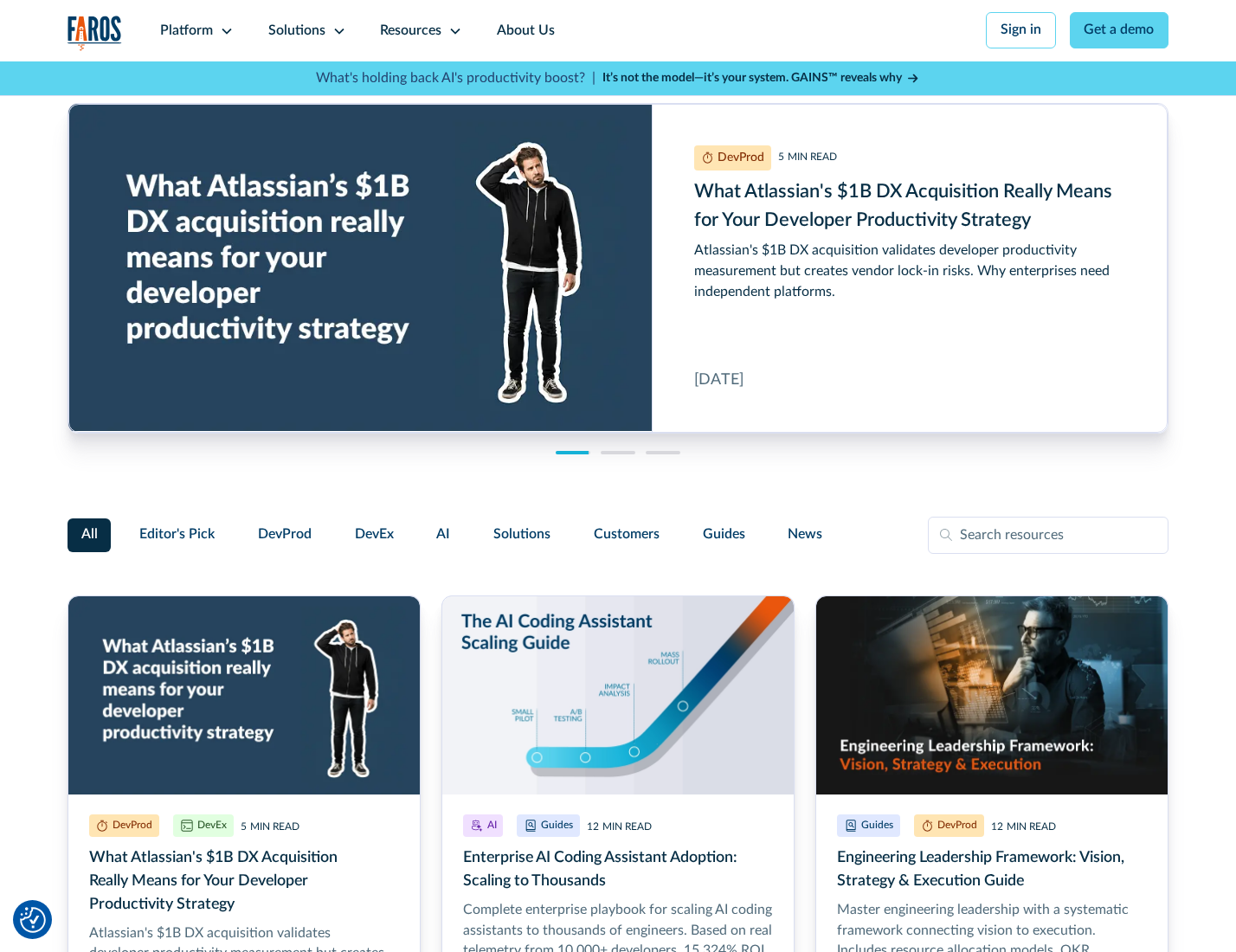
click at [524, 30] on link "About Us" at bounding box center [526, 30] width 93 height 61
